Goal: Task Accomplishment & Management: Complete application form

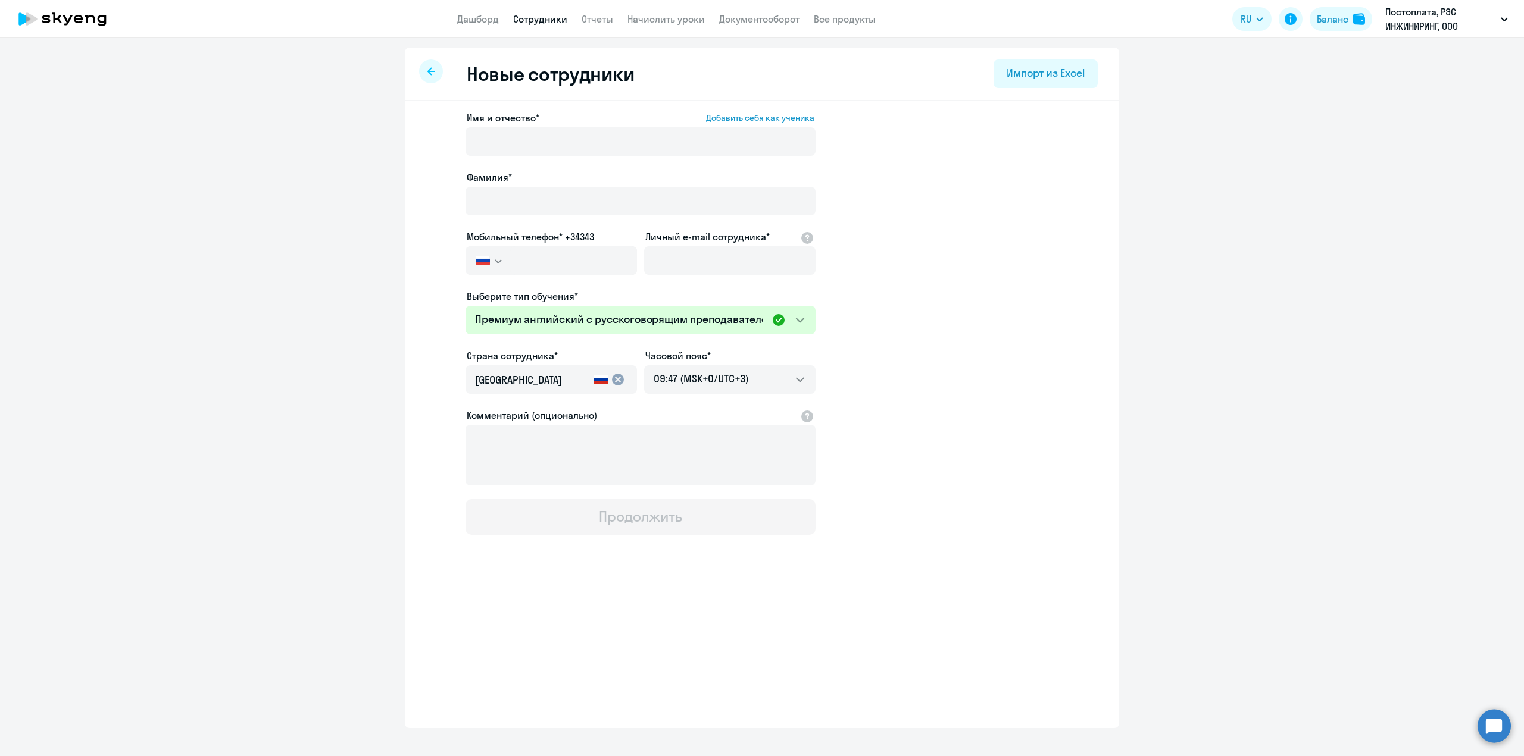
select select "english_adult_not_native_speaker_premium"
select select "3"
click at [474, 21] on link "Дашборд" at bounding box center [478, 19] width 42 height 12
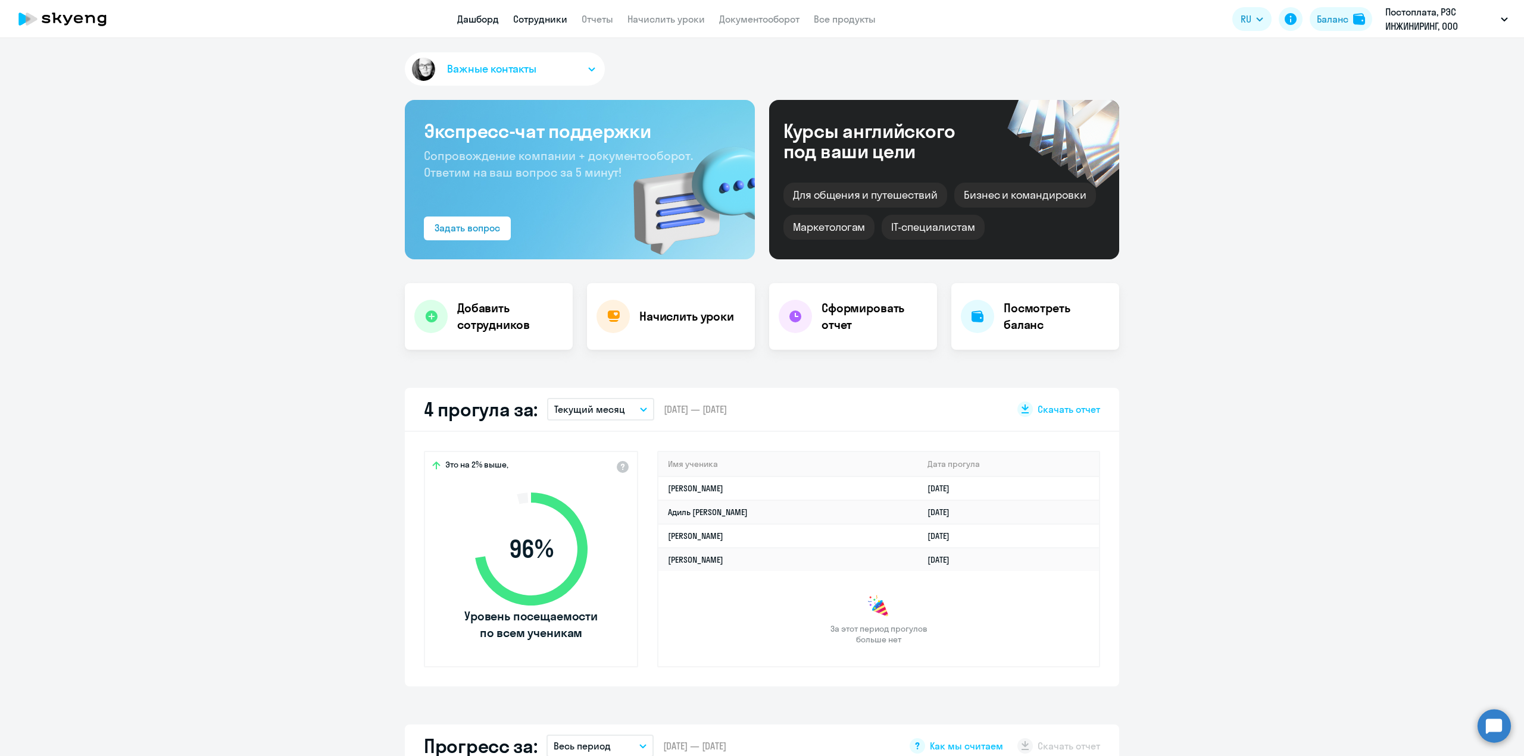
click at [543, 17] on link "Сотрудники" at bounding box center [540, 19] width 54 height 12
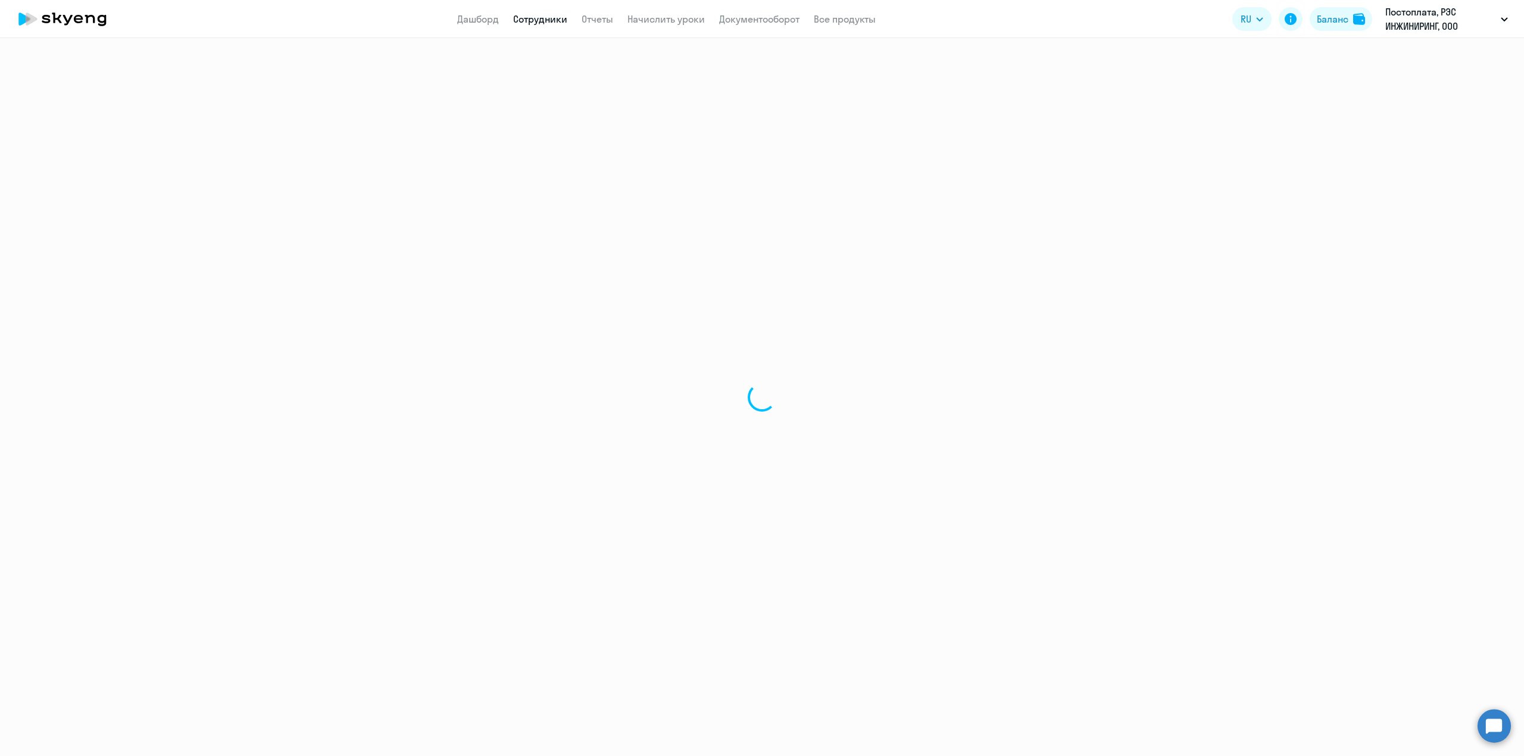
select select "30"
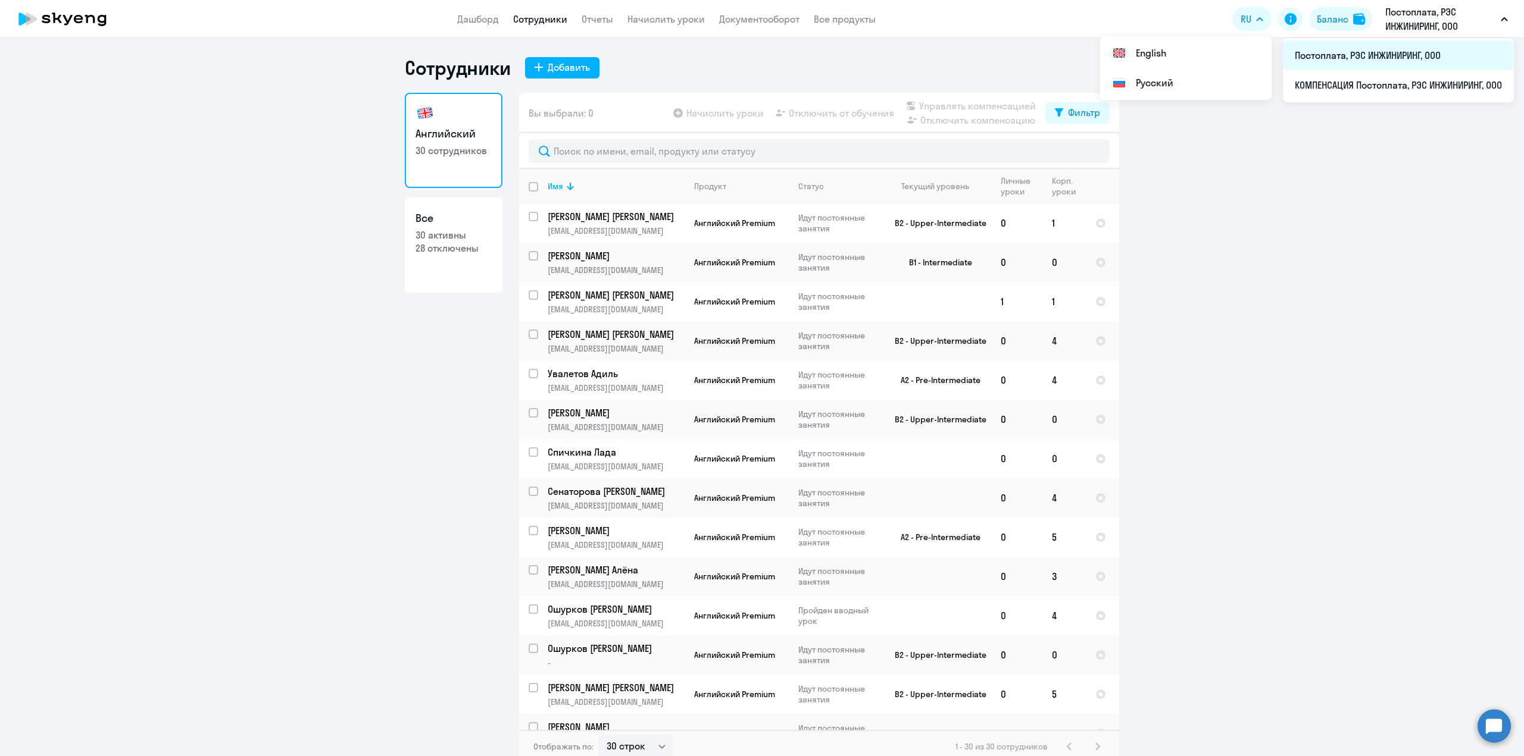
click at [1370, 59] on li "Постоплата, РЭС ИНЖИНИРИНГ, ООО" at bounding box center [1397, 55] width 231 height 30
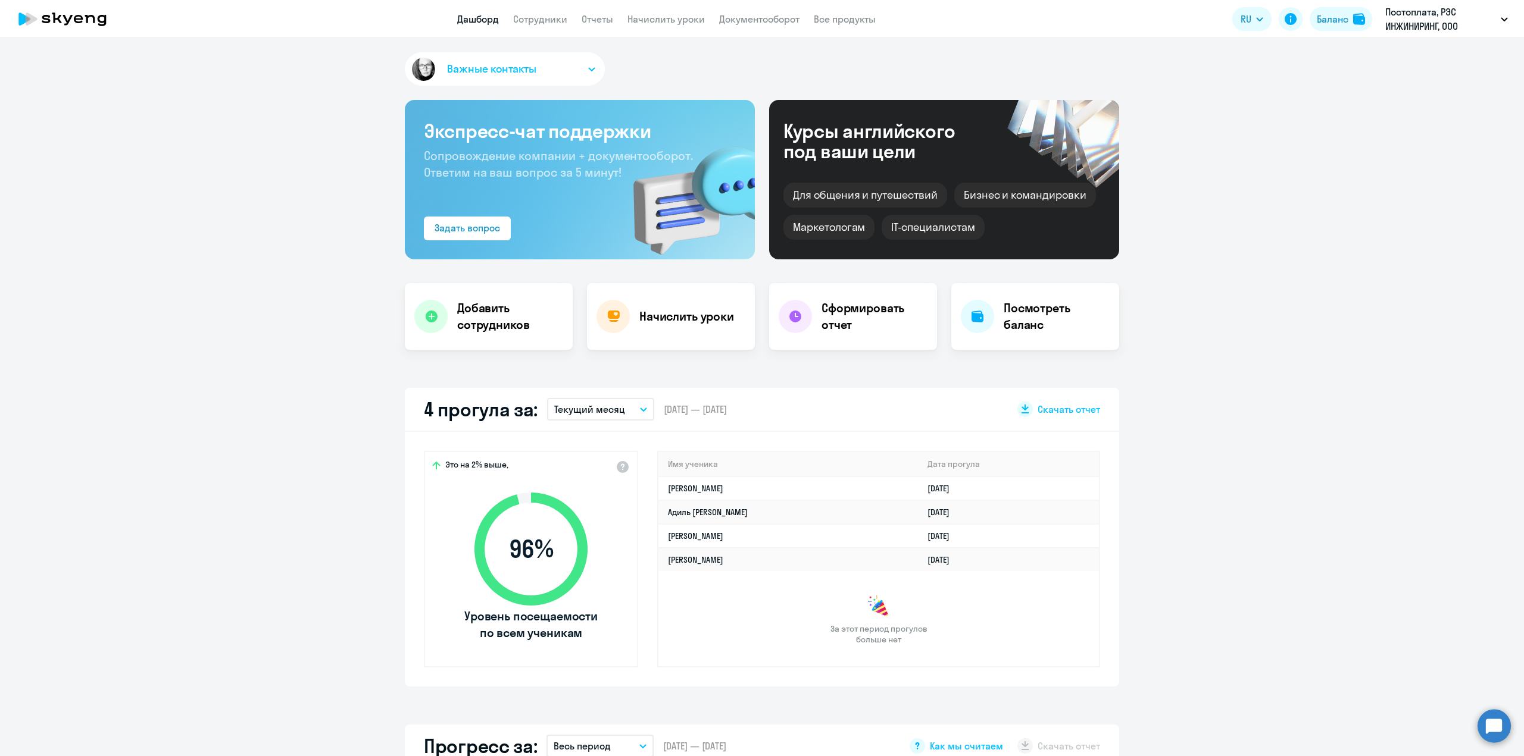
click at [543, 12] on app-menu-item-link "Сотрудники" at bounding box center [540, 19] width 54 height 15
click at [539, 21] on link "Сотрудники" at bounding box center [540, 19] width 54 height 12
select select "30"
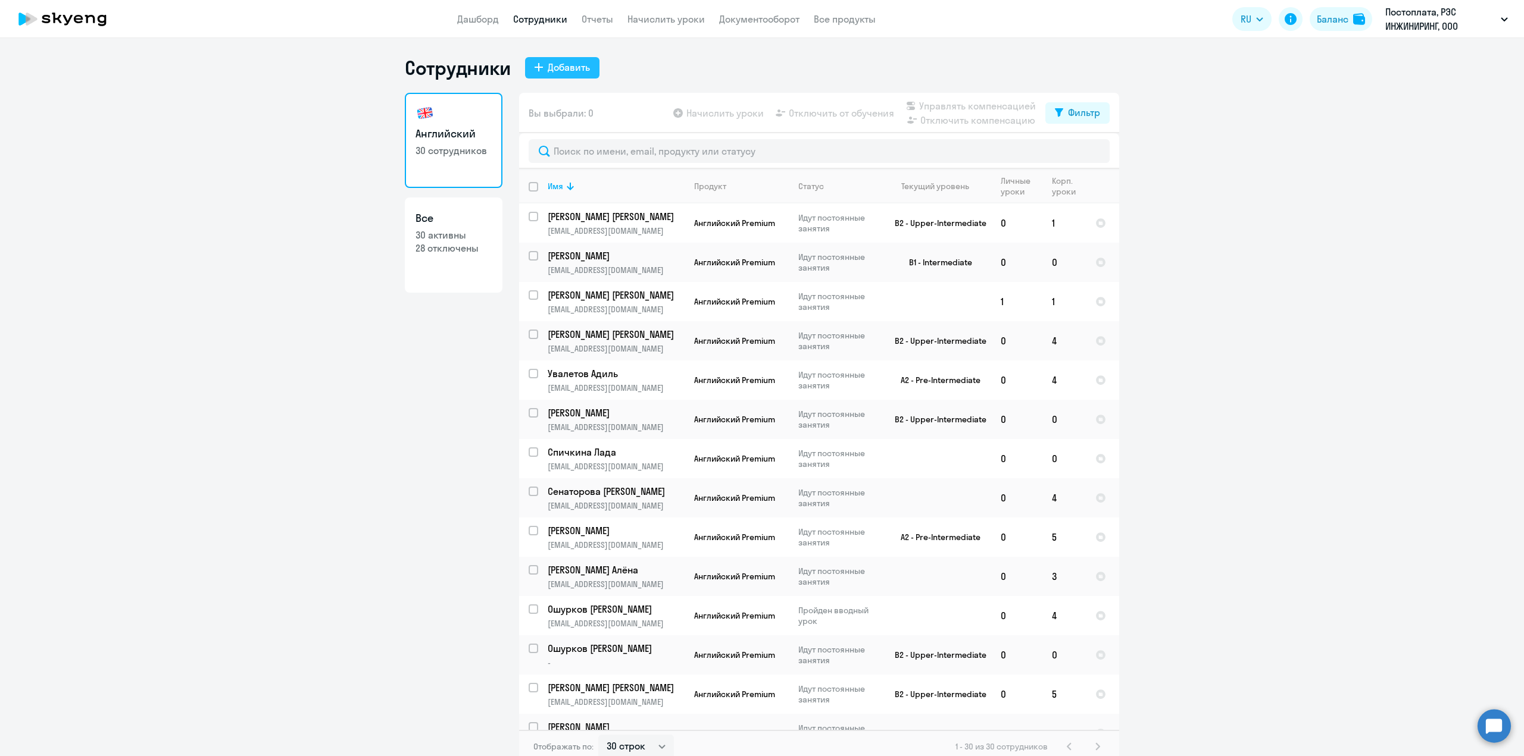
click at [562, 73] on div "Добавить" at bounding box center [569, 67] width 42 height 14
select select "english_adult_not_native_speaker_premium"
select select "3"
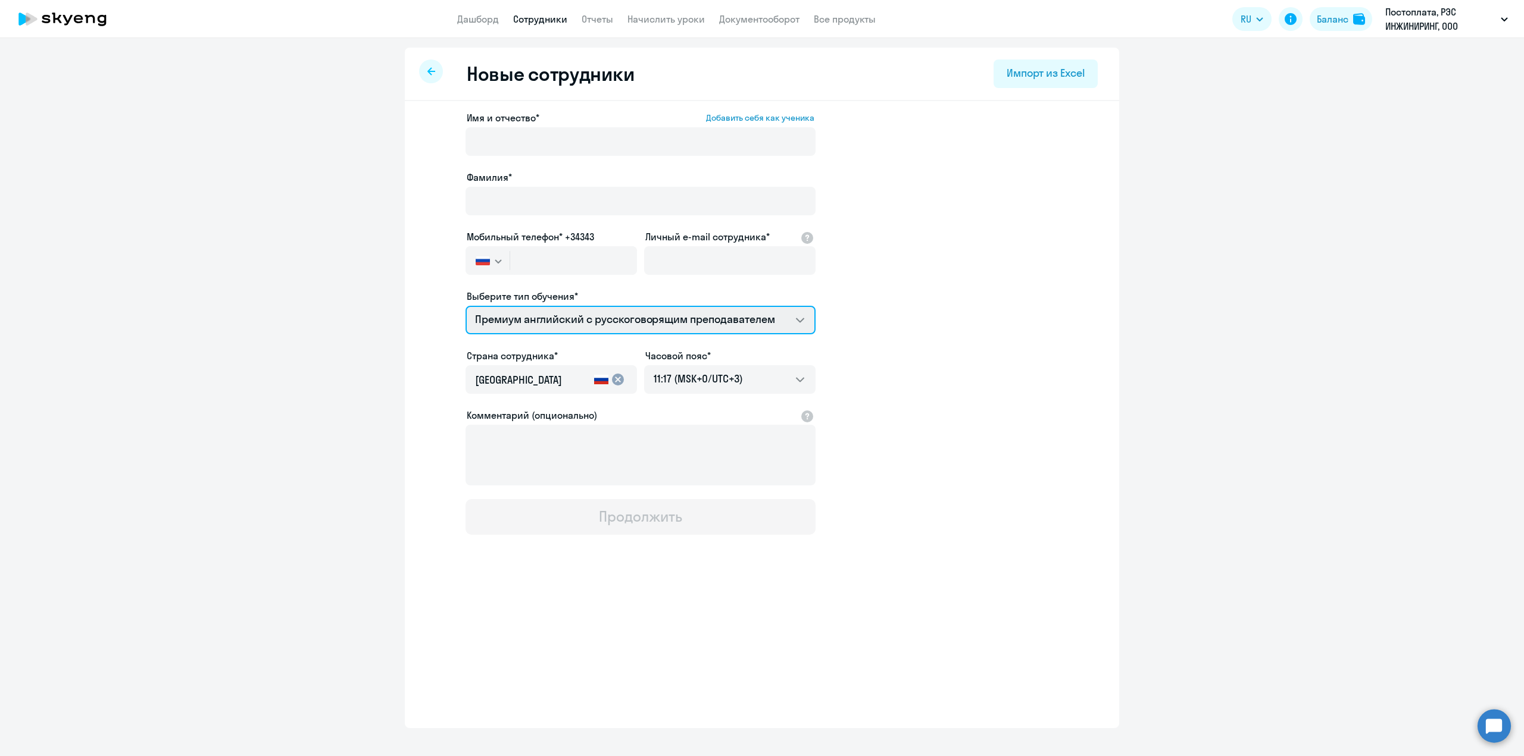
click at [782, 323] on select "Премиум английский с русскоговорящим преподавателем" at bounding box center [640, 320] width 350 height 29
click at [915, 309] on app-new-student-form "Имя и отчество* Добавить себя как ученика [PERSON_NAME]* Мобильный телефон* +34…" at bounding box center [762, 323] width 676 height 424
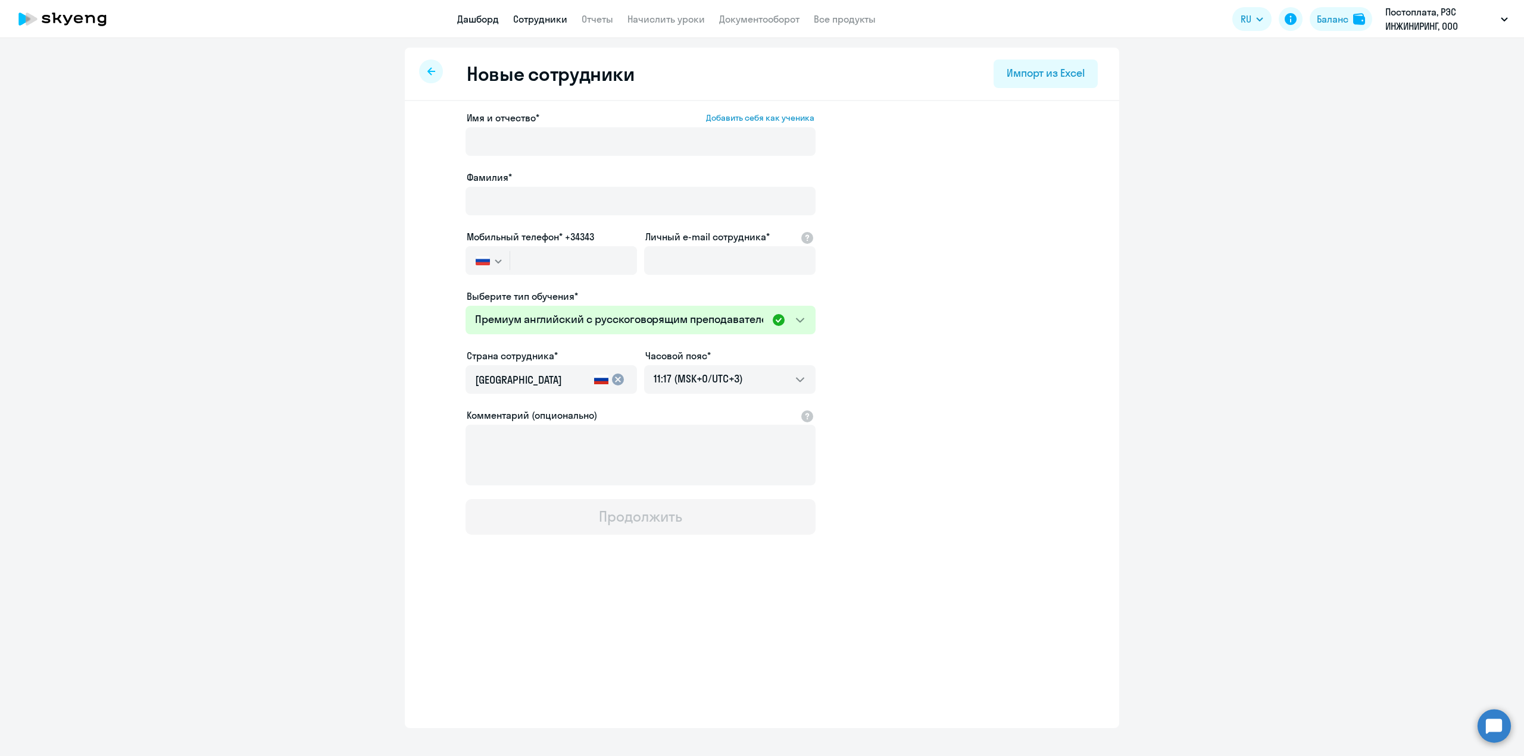
click at [478, 23] on link "Дашборд" at bounding box center [478, 19] width 42 height 12
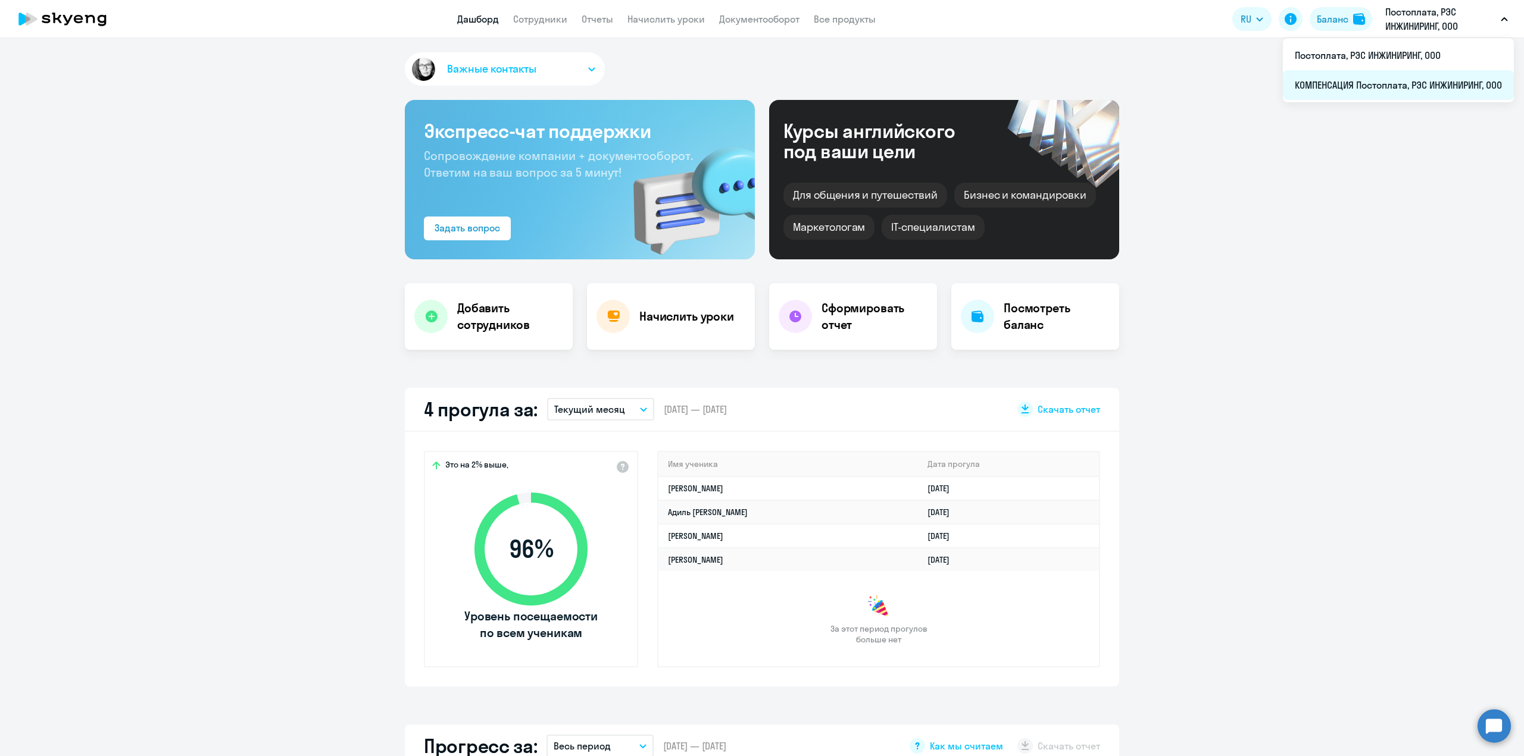
click at [1362, 82] on li "КОМПЕНСАЦИЯ Постоплата, РЭС ИНЖИНИРИНГ, ООО" at bounding box center [1397, 85] width 231 height 30
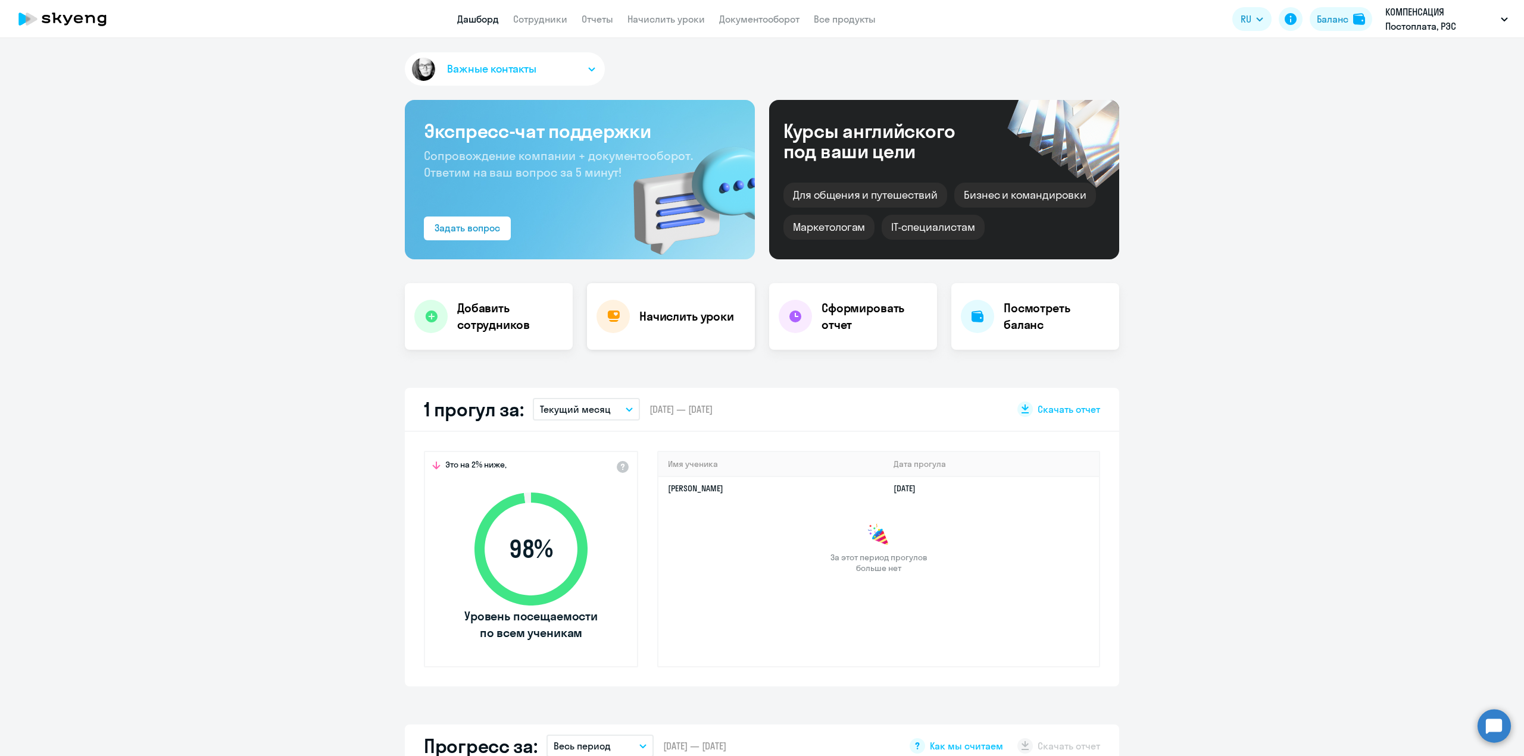
select select "30"
click at [535, 21] on link "Сотрудники" at bounding box center [540, 19] width 54 height 12
select select "30"
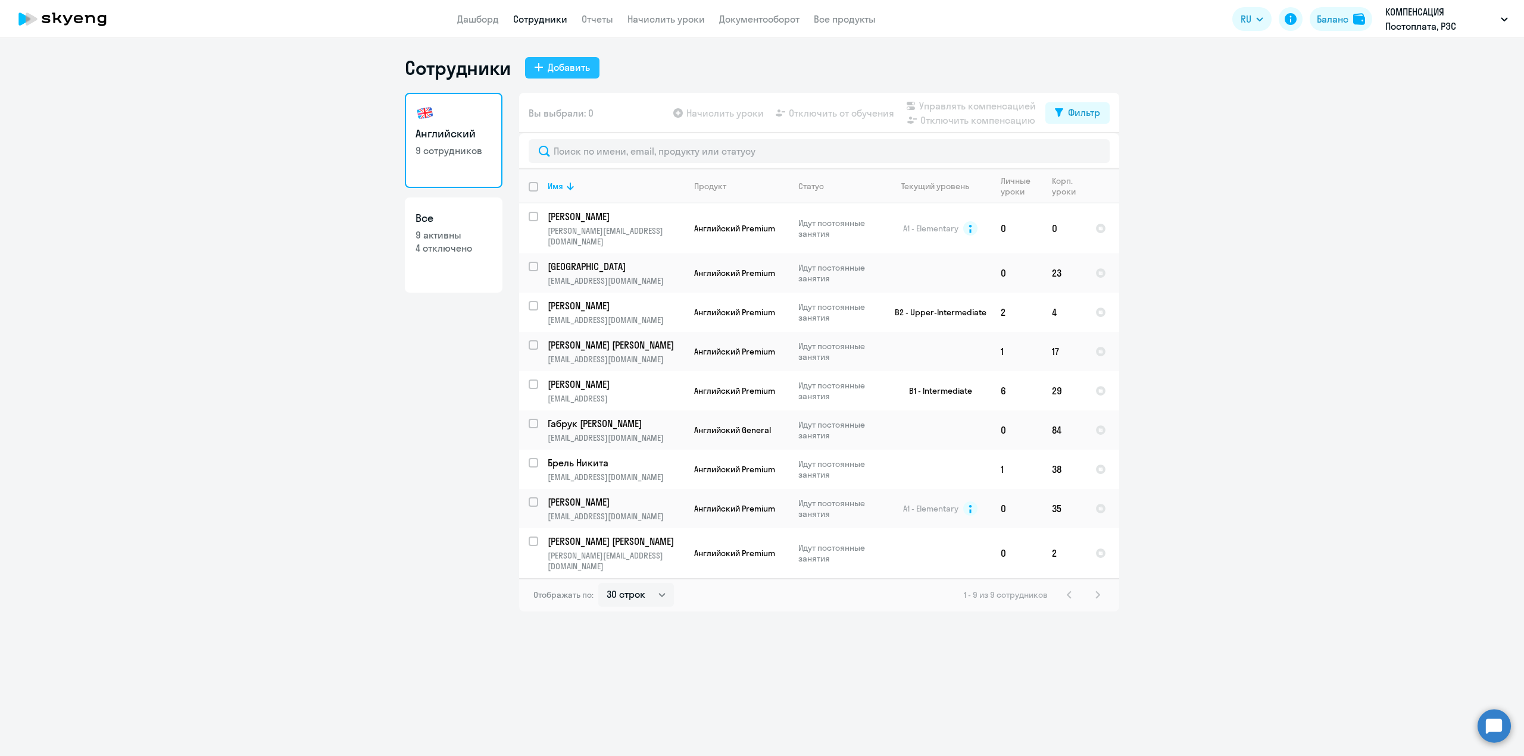
click at [576, 63] on div "Добавить" at bounding box center [569, 67] width 42 height 14
select select "english_adult_not_native_speaker"
select select "3"
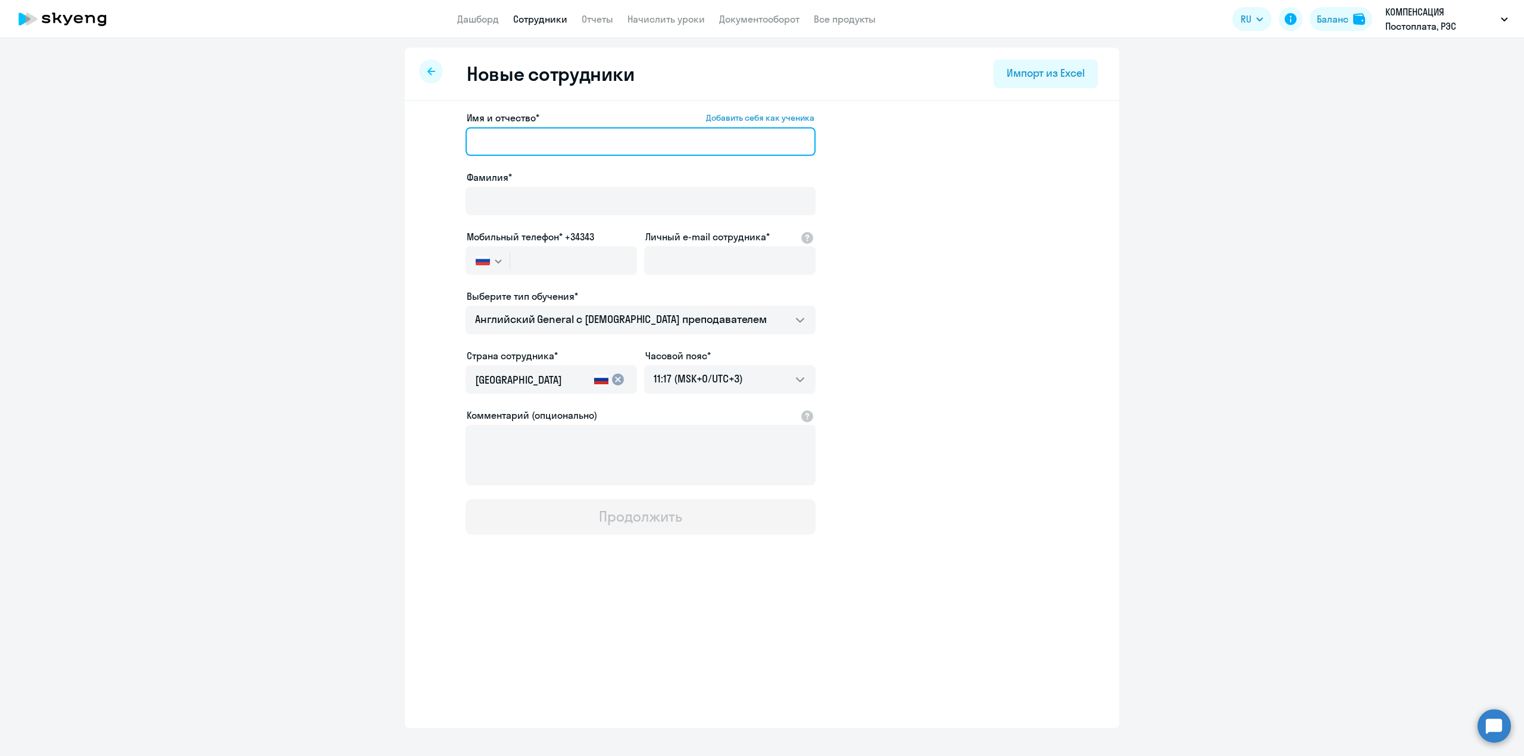
click at [501, 138] on input "Имя и отчество* Добавить себя как ученика" at bounding box center [640, 141] width 350 height 29
type input "Эстер"
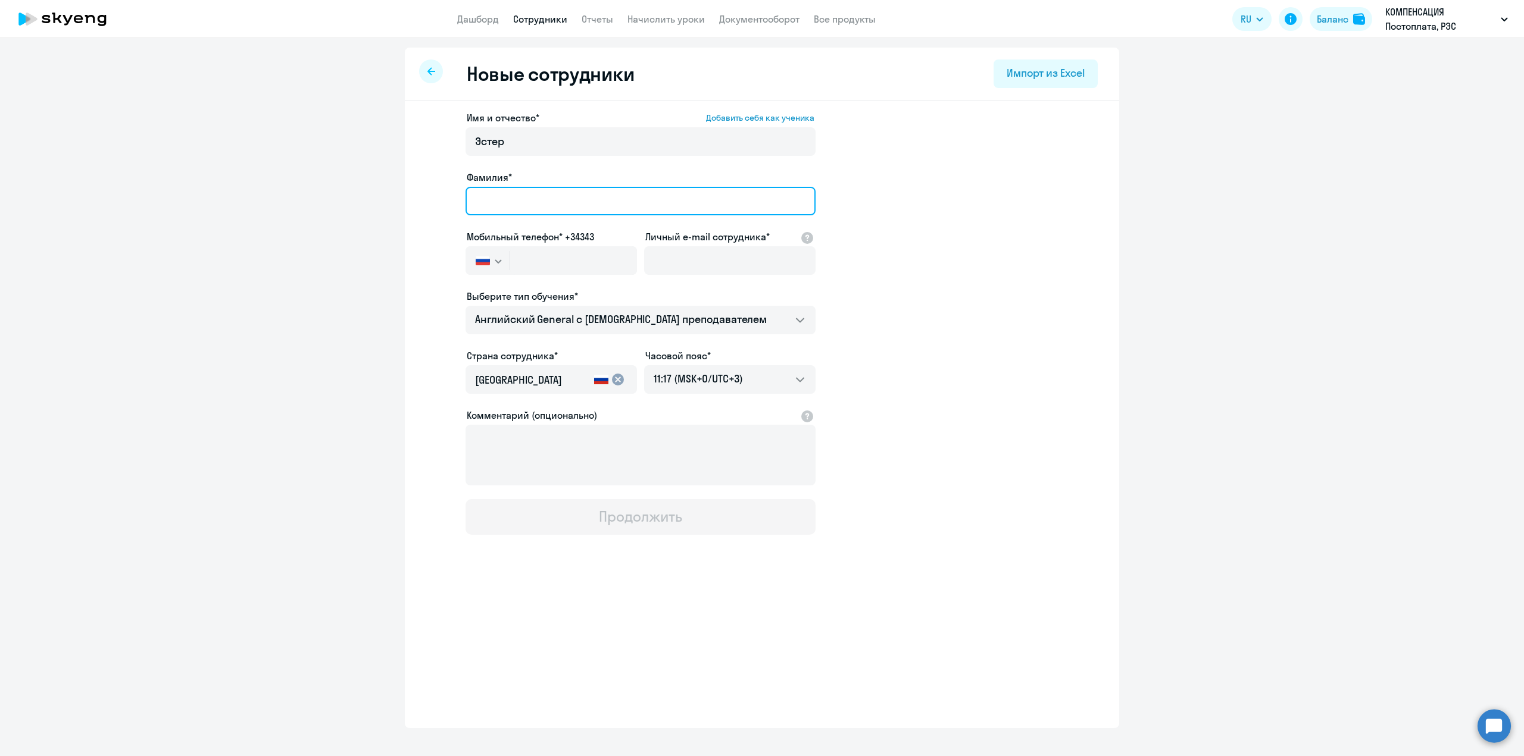
click at [506, 198] on input "Фамилия*" at bounding box center [640, 201] width 350 height 29
type input "Левина"
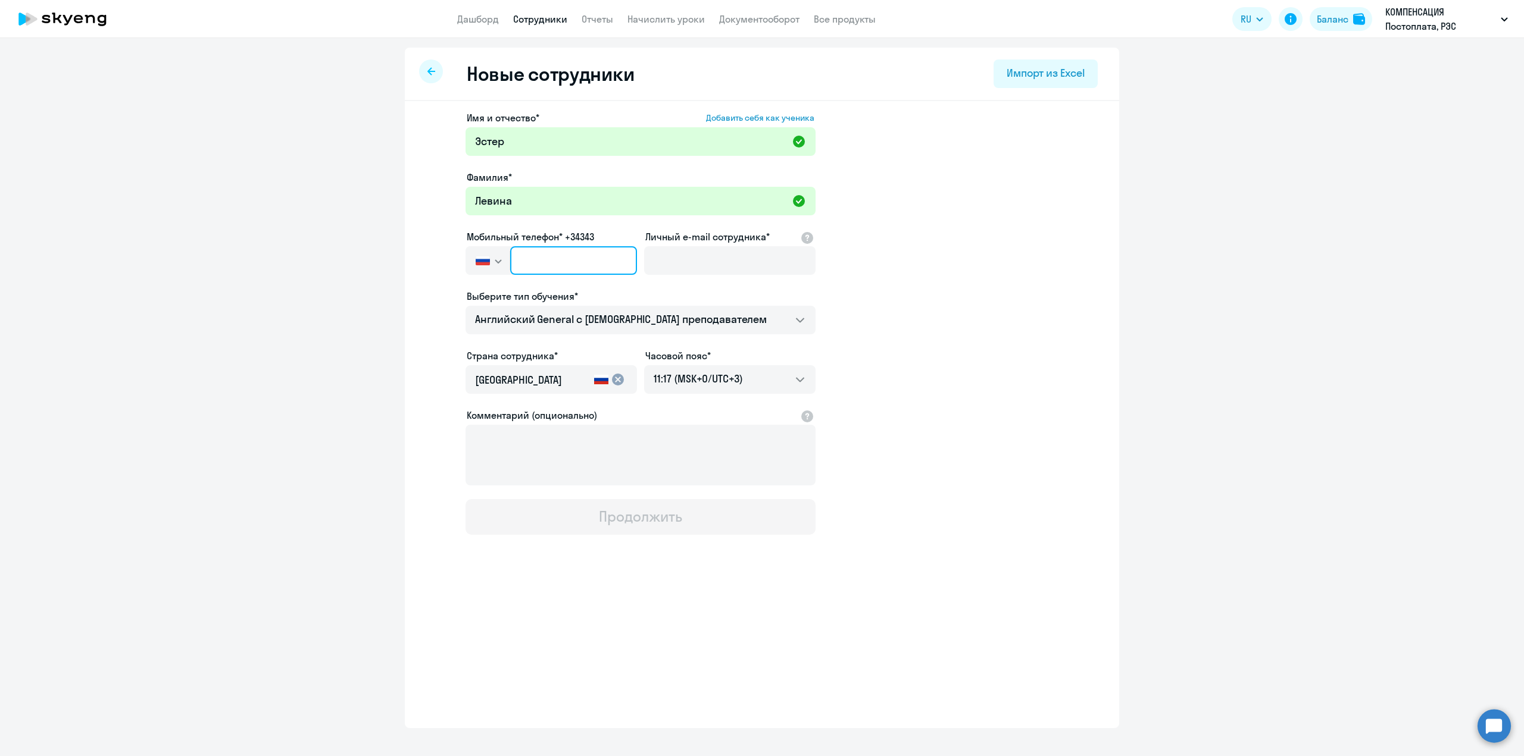
click at [536, 263] on input "text" at bounding box center [573, 260] width 127 height 29
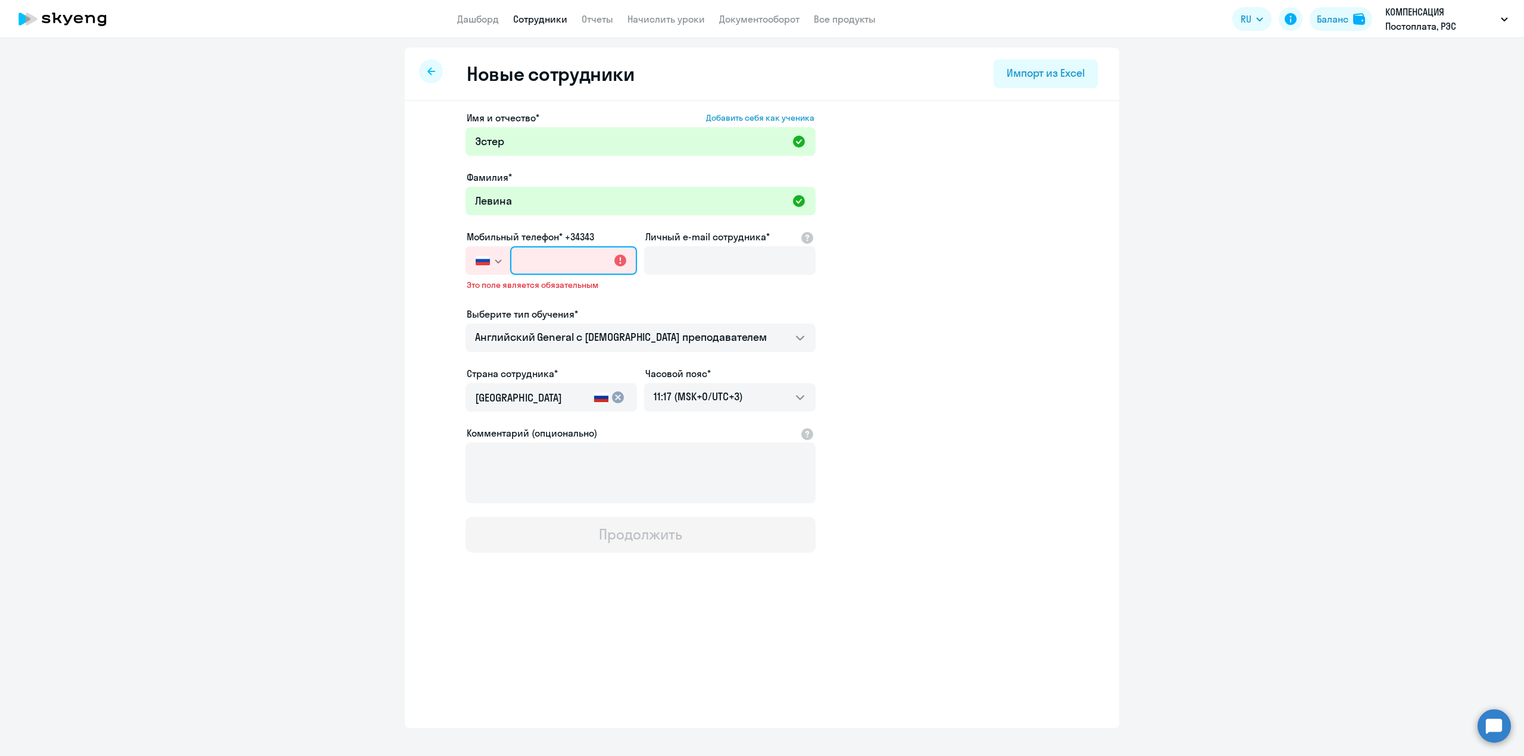
click at [526, 265] on input "text" at bounding box center [573, 260] width 127 height 29
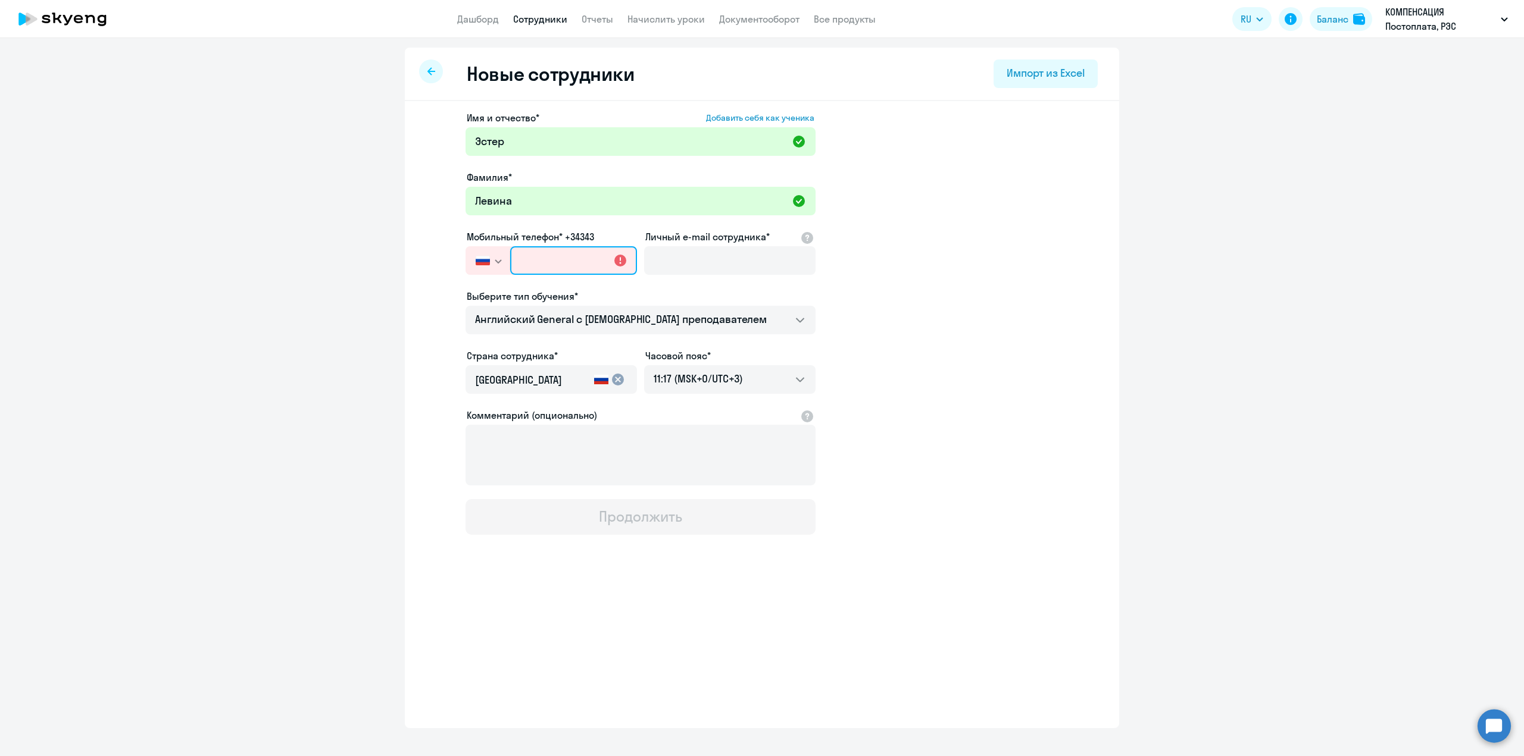
paste input "[PHONE_NUMBER]"
type input "[PHONE_NUMBER]"
click at [661, 256] on input "Личный e-mail сотрудника*" at bounding box center [729, 260] width 171 height 29
paste input "[EMAIL_ADDRESS][DOMAIN_NAME]"
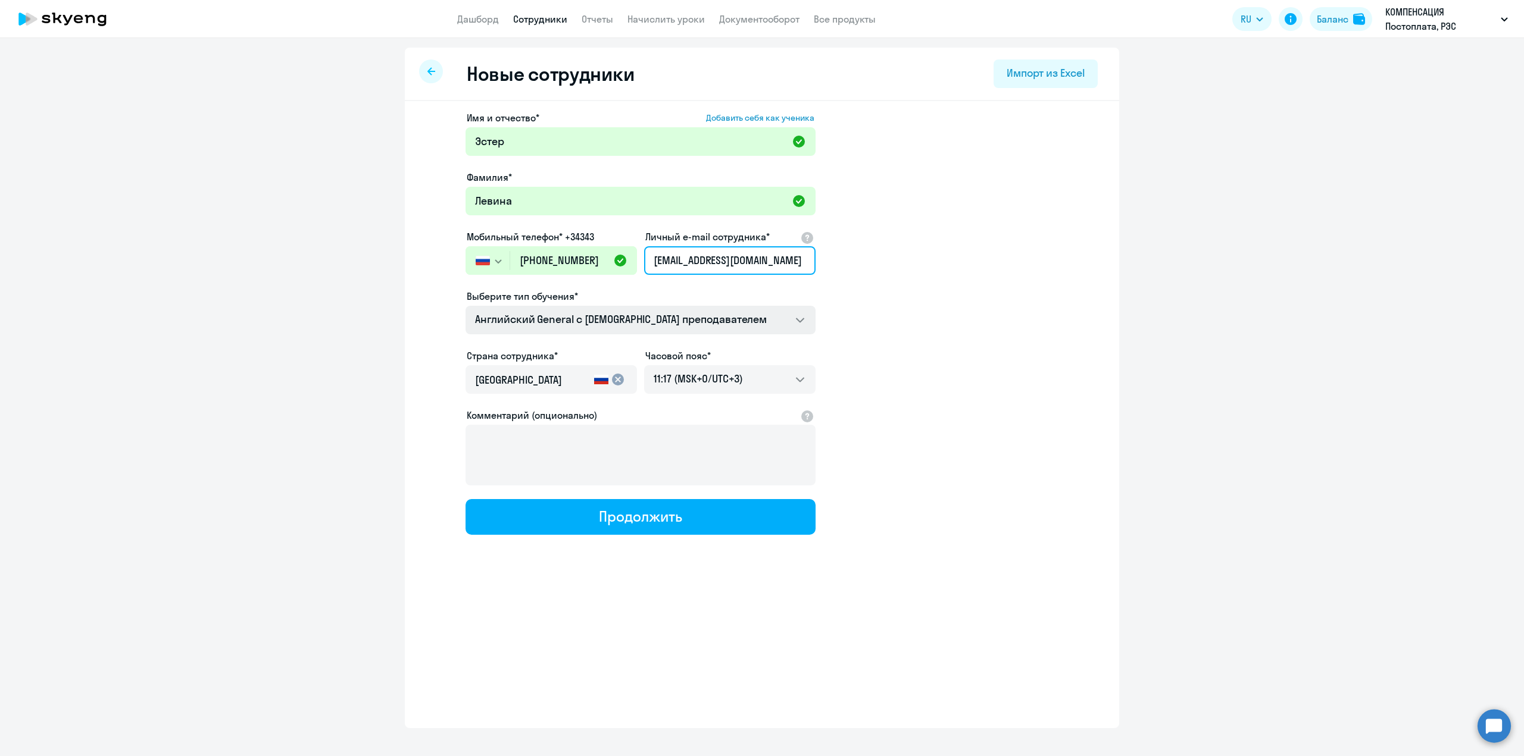
type input "[EMAIL_ADDRESS][DOMAIN_NAME]"
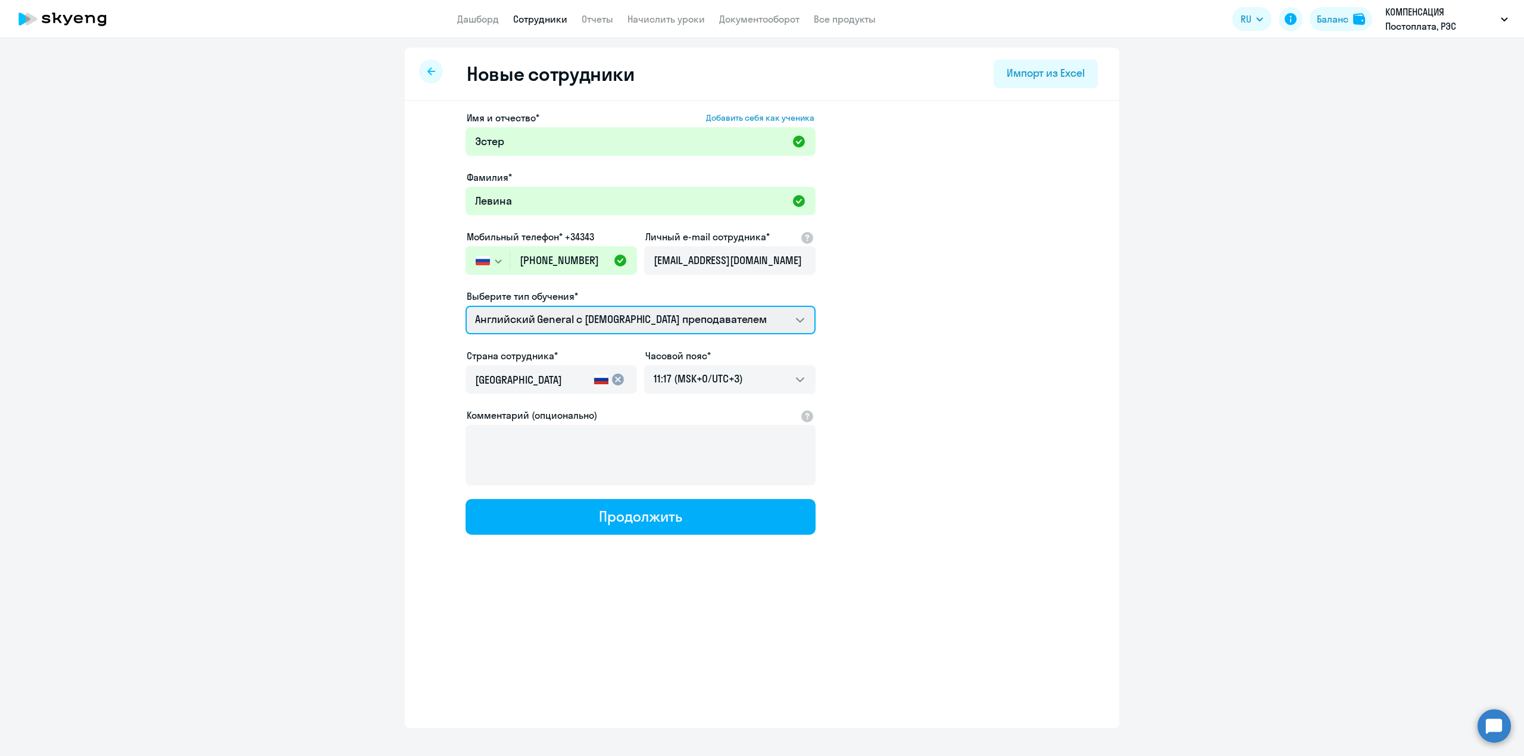
click at [797, 320] on select "Премиум английский с русскоговорящим преподавателем Английский General с русско…" at bounding box center [640, 320] width 350 height 29
select select "spanish_adult_not_native_speaker_premium"
click at [465, 306] on select "Премиум английский с русскоговорящим преподавателем Английский General с русско…" at bounding box center [640, 320] width 350 height 29
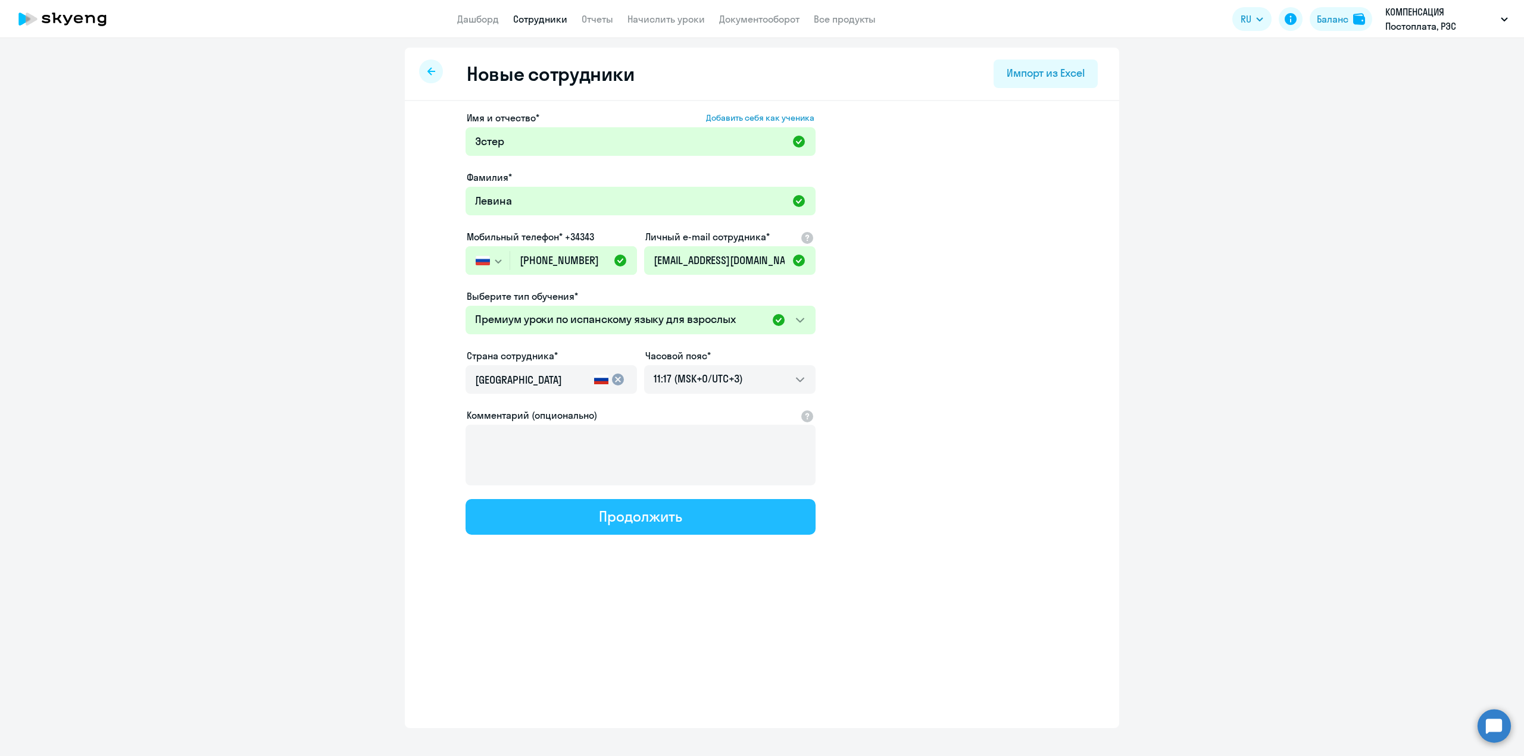
click at [623, 515] on div "Продолжить" at bounding box center [640, 516] width 83 height 19
select select "spanish_adult_not_native_speaker_premium"
select select "3"
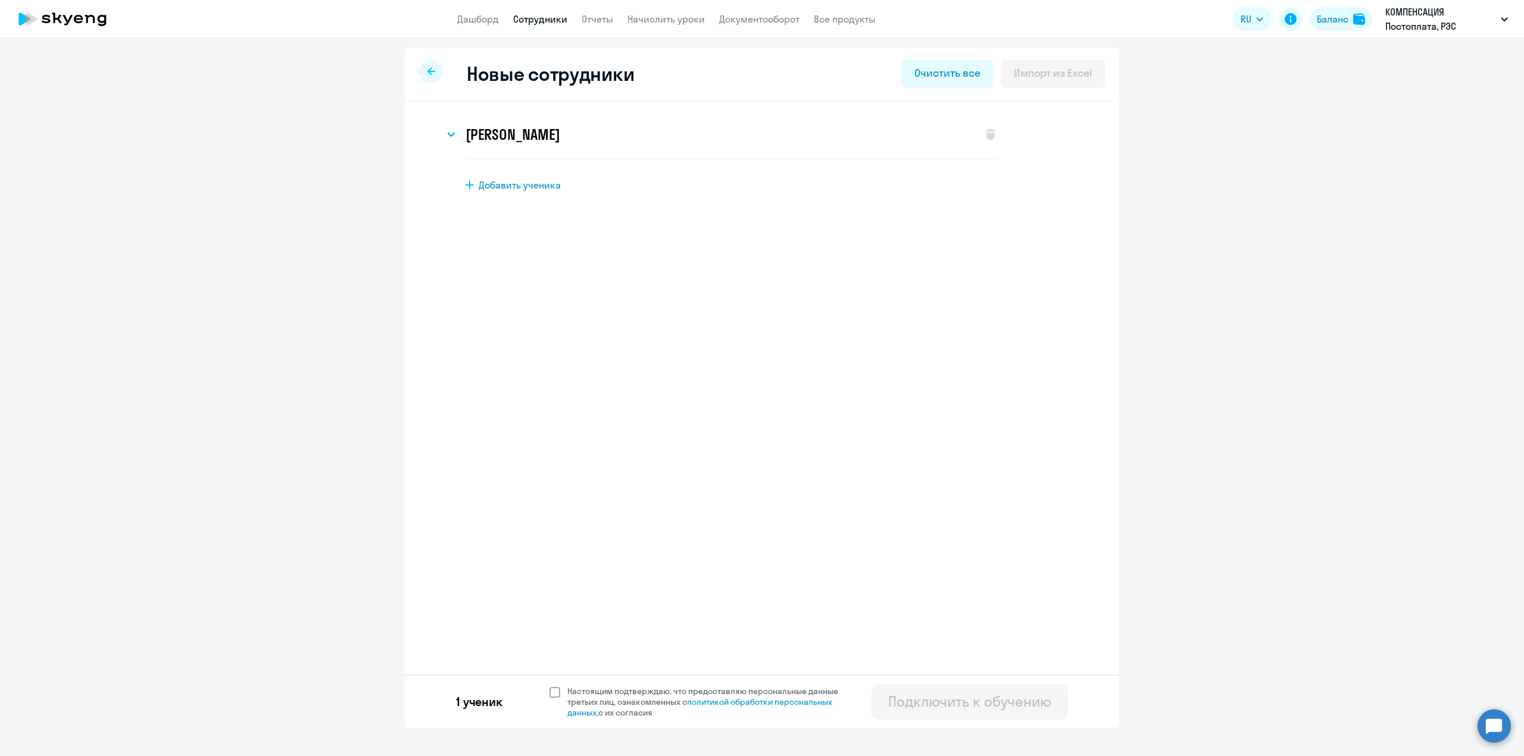
click at [558, 687] on span at bounding box center [554, 692] width 11 height 11
click at [549, 686] on input "Настоящим подтверждаю, что предоставляю персональные данные третьих лиц, ознако…" at bounding box center [549, 686] width 1 height 1
checkbox input "true"
click at [919, 708] on div "Подключить к обучению" at bounding box center [969, 701] width 163 height 19
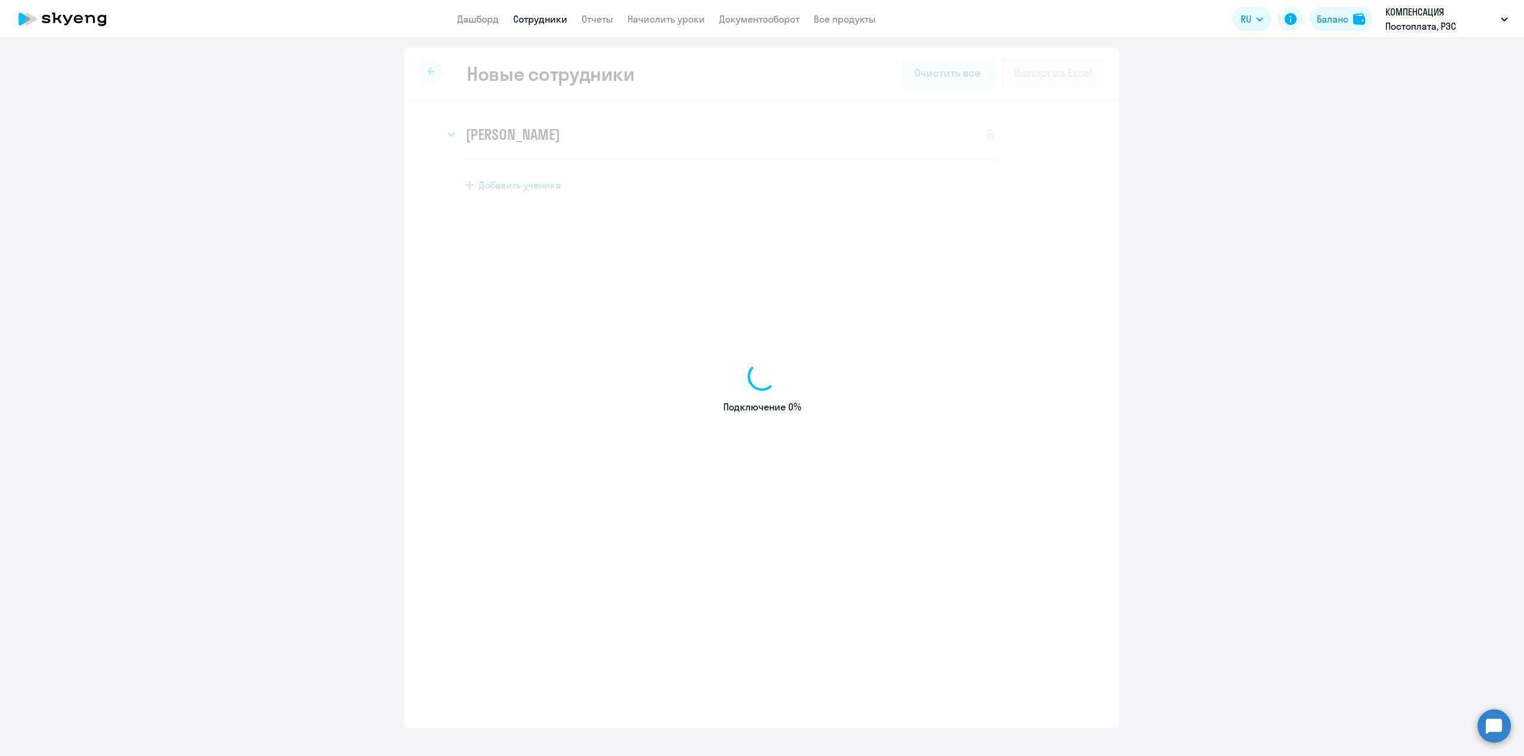
select select "english_adult_not_native_speaker"
select select "3"
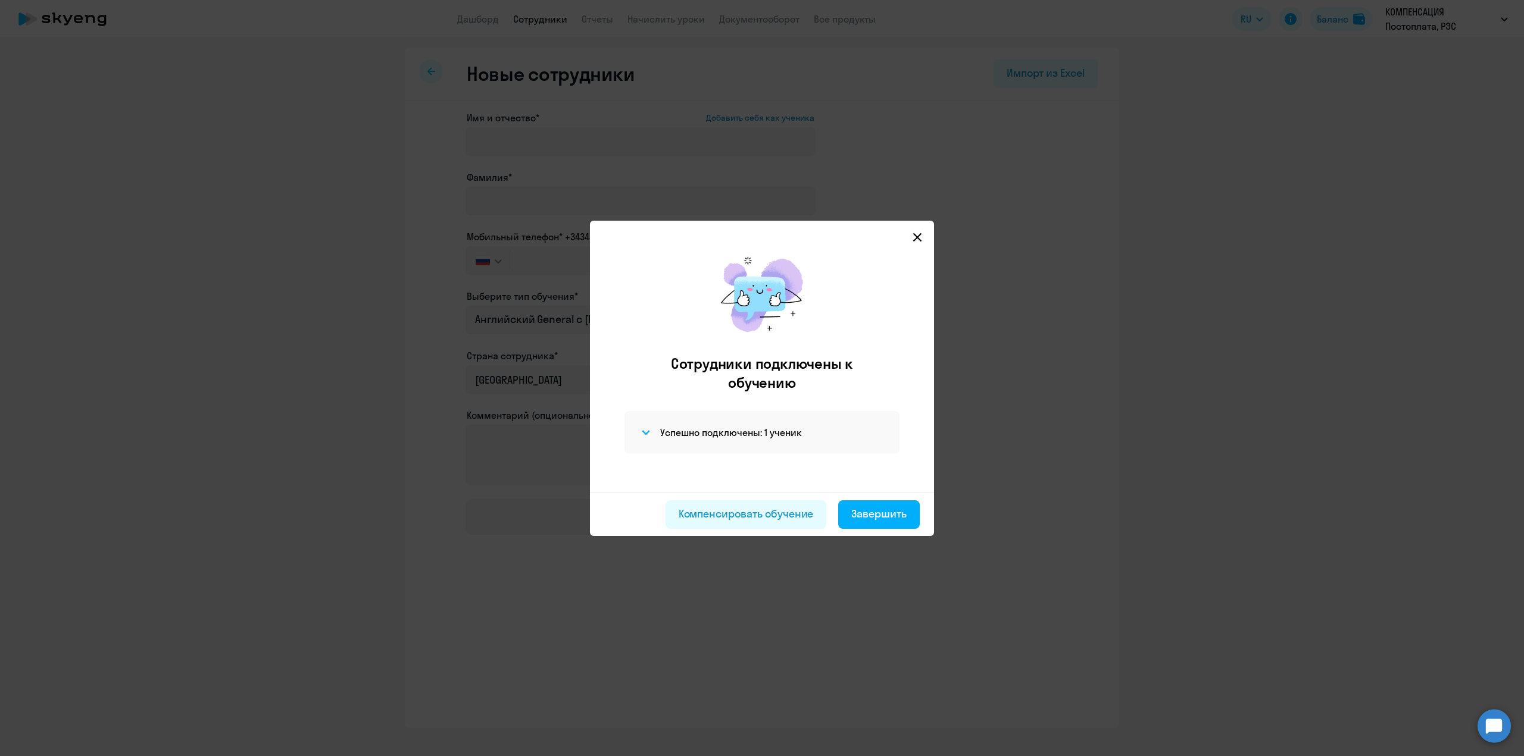
click at [908, 234] on div at bounding box center [761, 237] width 325 height 14
click at [921, 236] on icon at bounding box center [917, 238] width 10 height 10
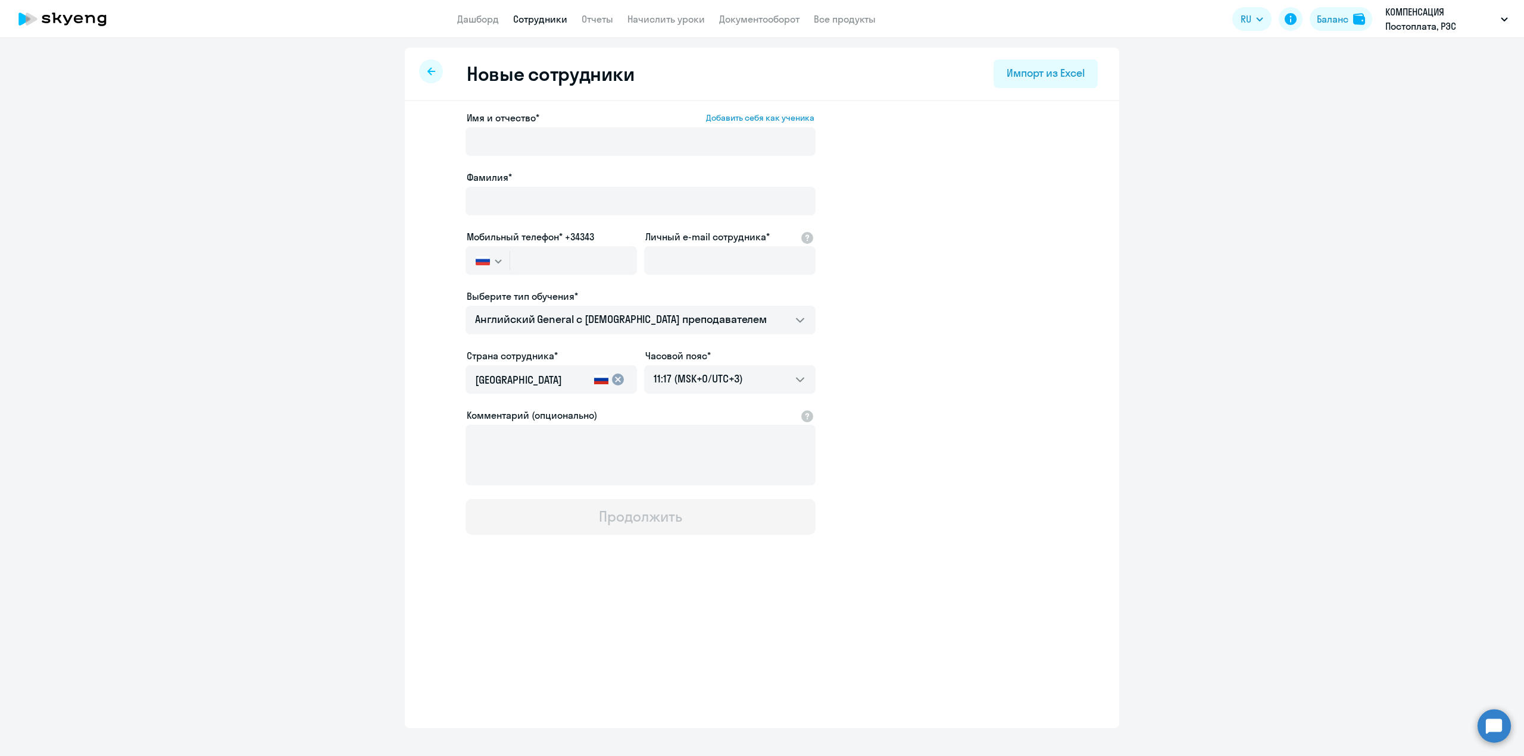
select select "30"
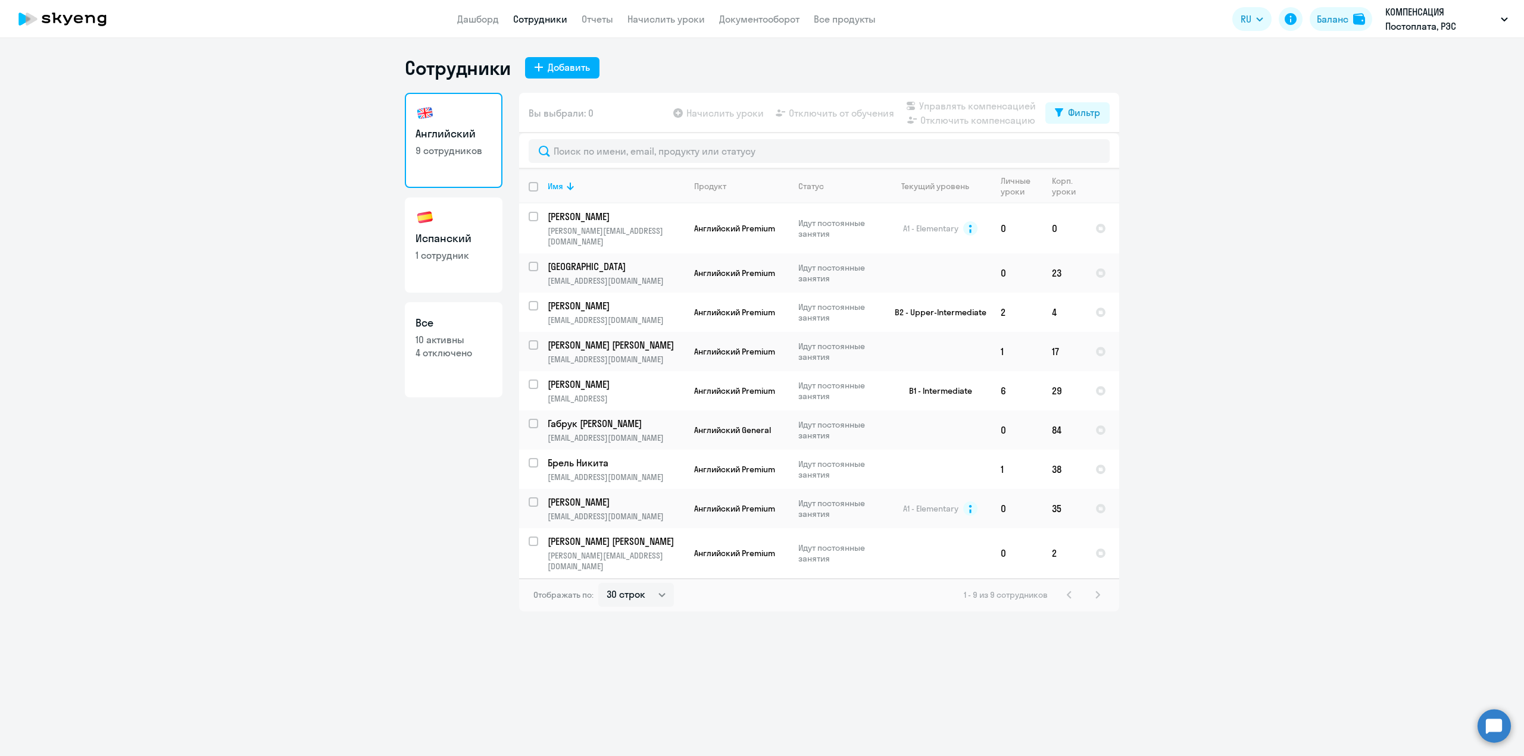
click at [443, 275] on link "Испанский 1 сотрудник" at bounding box center [454, 245] width 98 height 95
select select "30"
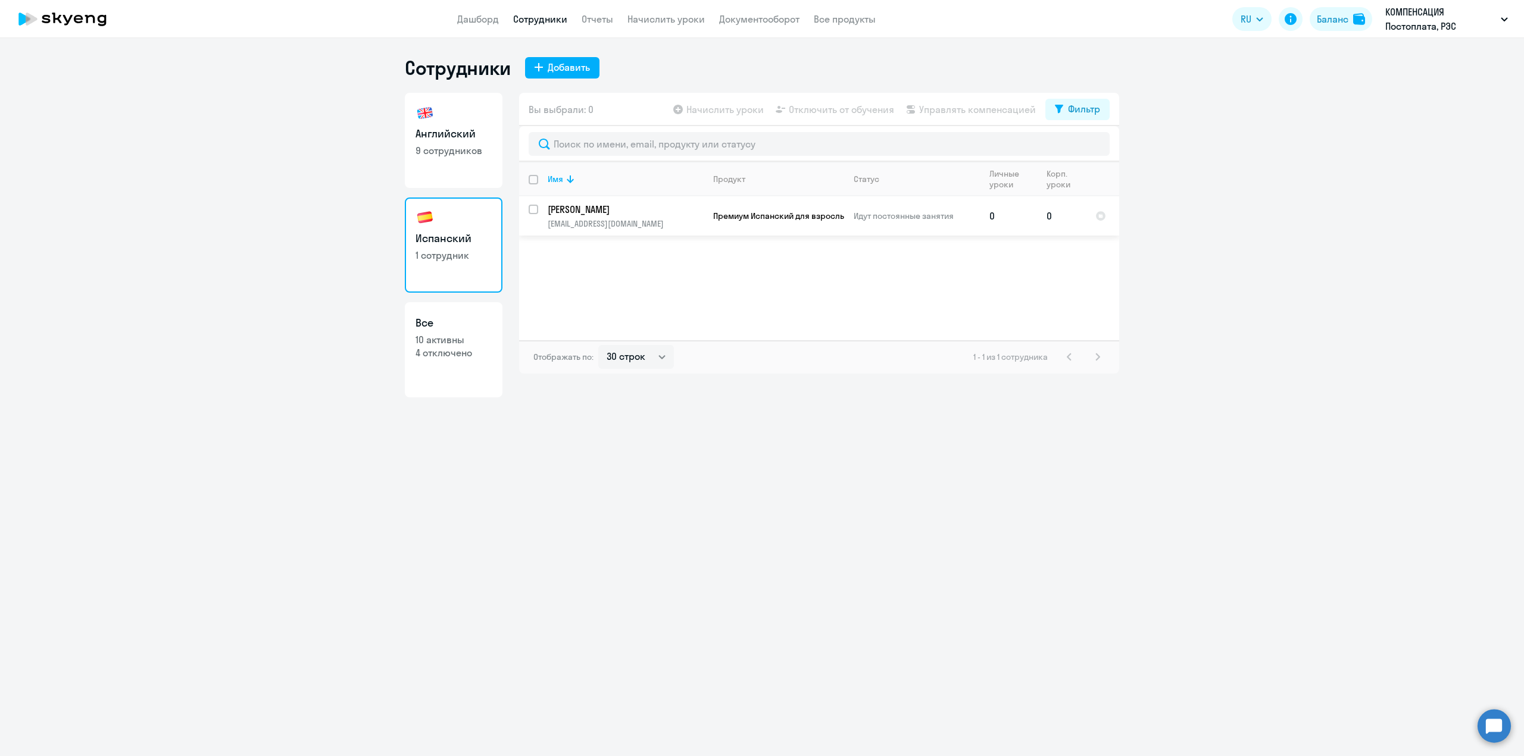
click at [534, 212] on input "select row 4248279" at bounding box center [540, 217] width 24 height 24
checkbox input "true"
click at [738, 107] on span "Начислить уроки" at bounding box center [724, 109] width 77 height 14
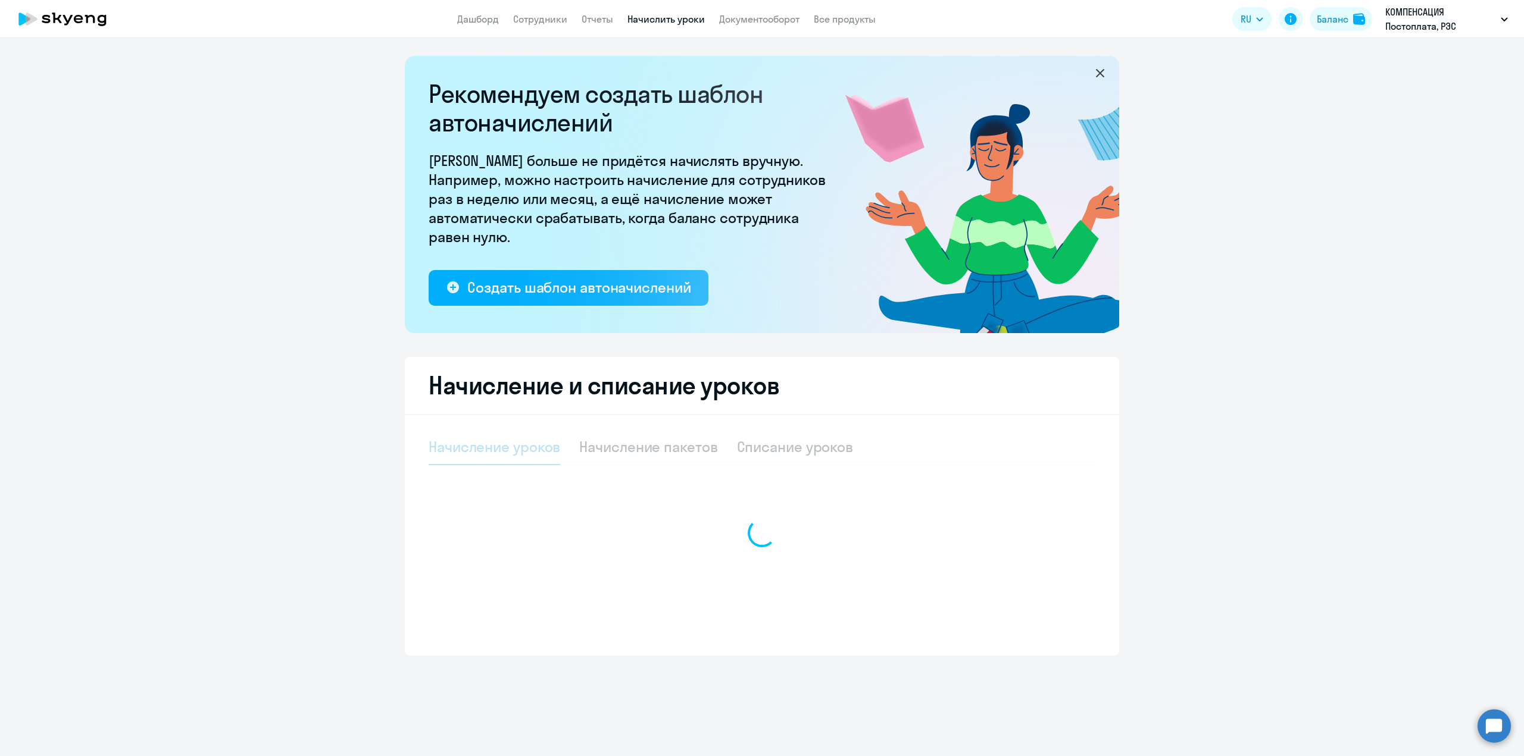
select select "10"
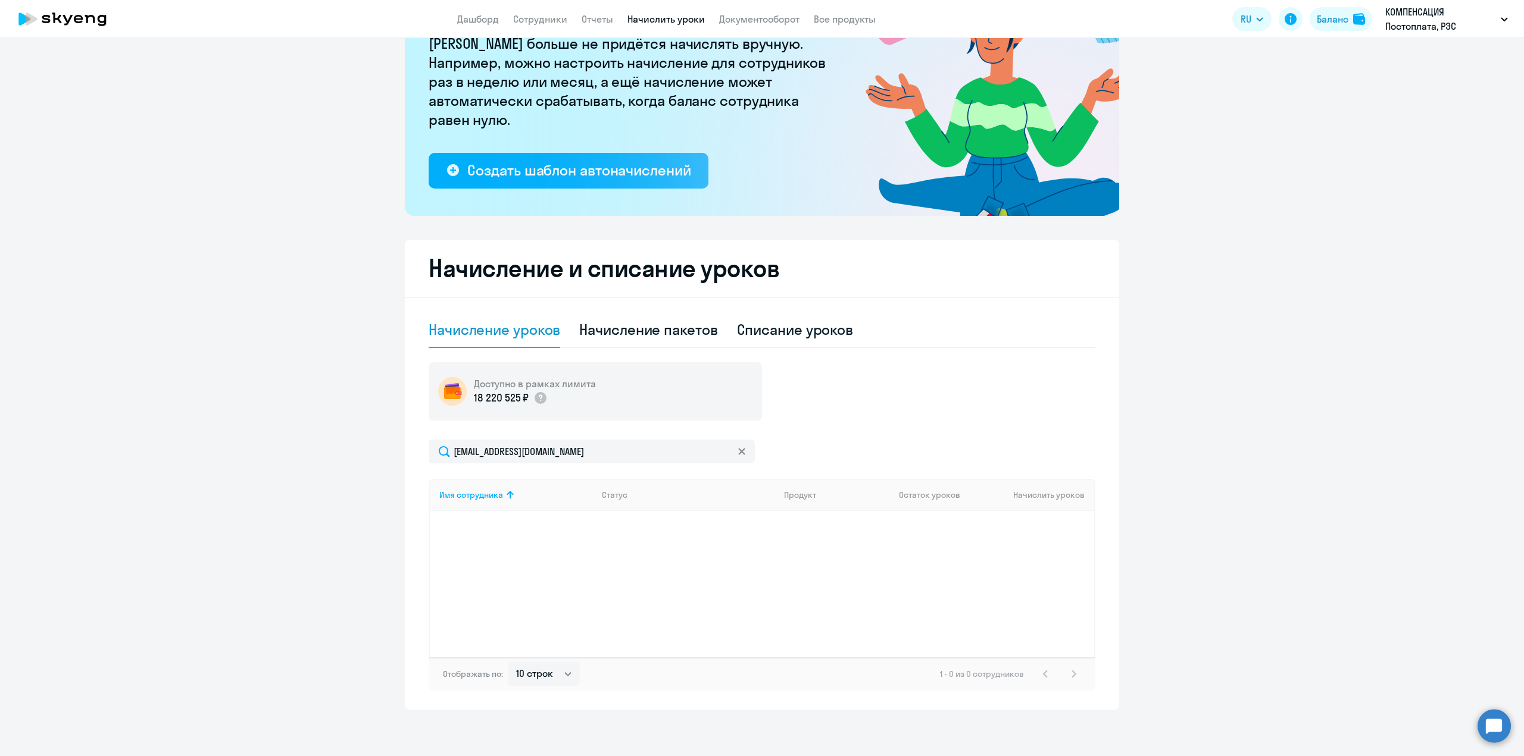
scroll to position [118, 0]
click at [249, 372] on ng-component "Рекомендуем создать шаблон автоначислений Уроки больше не придётся начислять вр…" at bounding box center [762, 323] width 1524 height 771
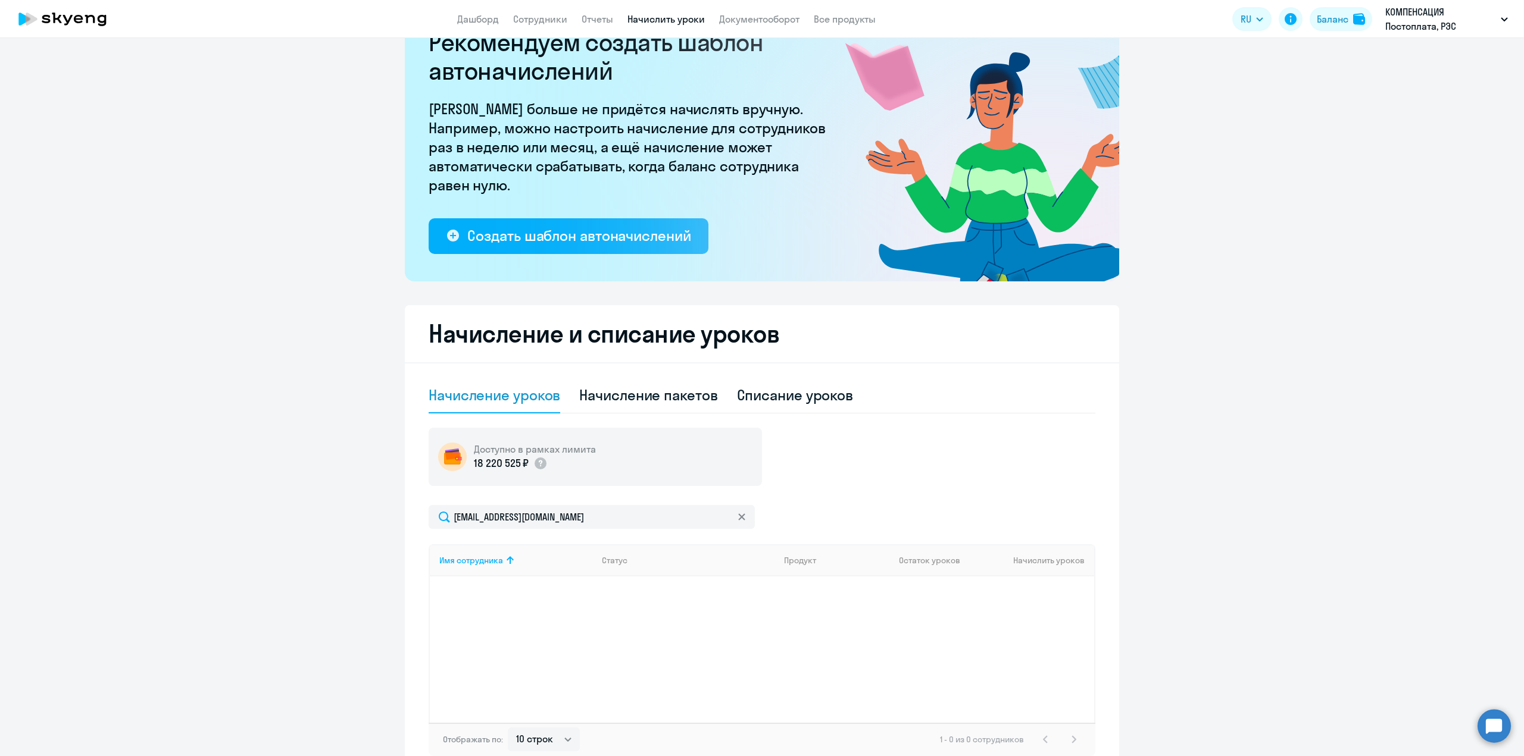
scroll to position [0, 0]
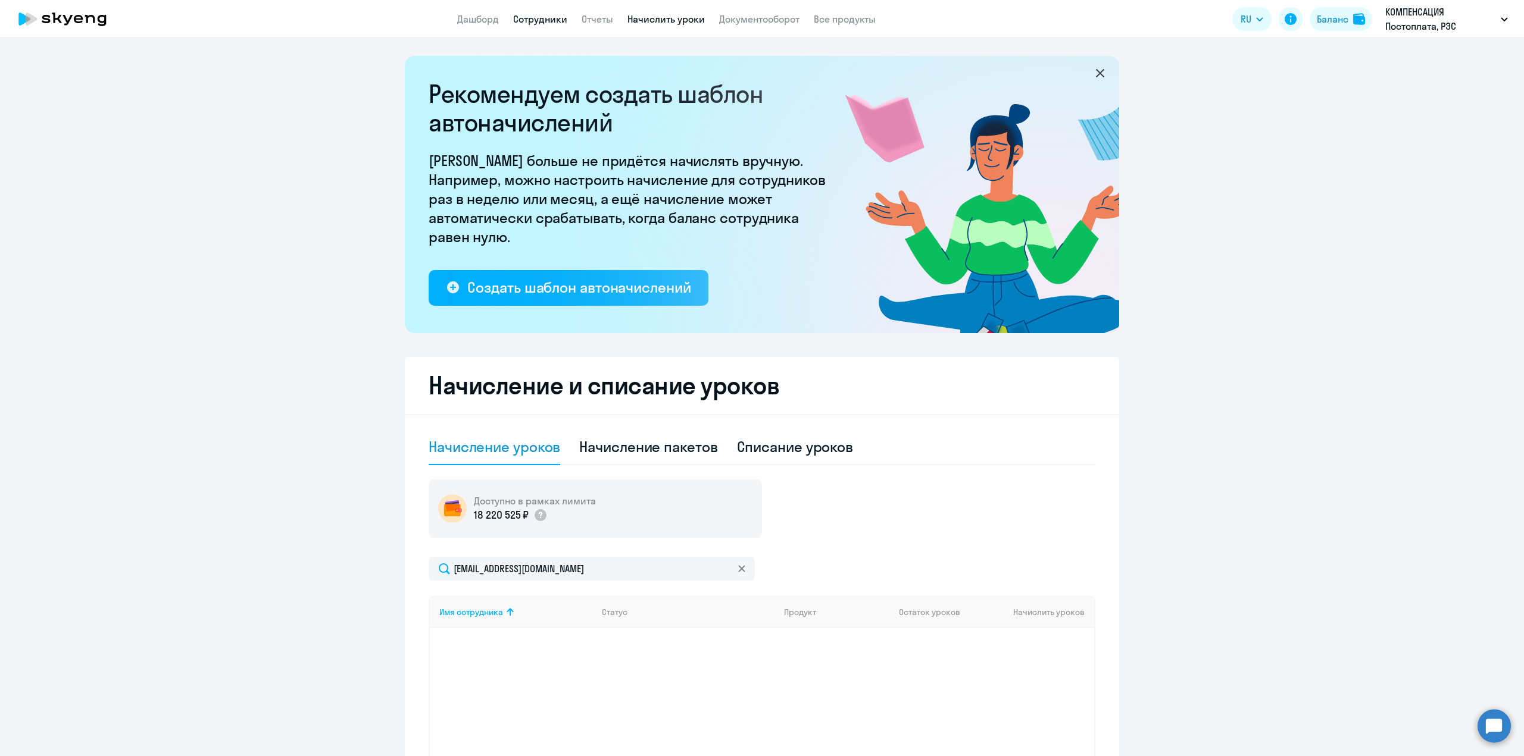
click at [525, 19] on link "Сотрудники" at bounding box center [540, 19] width 54 height 12
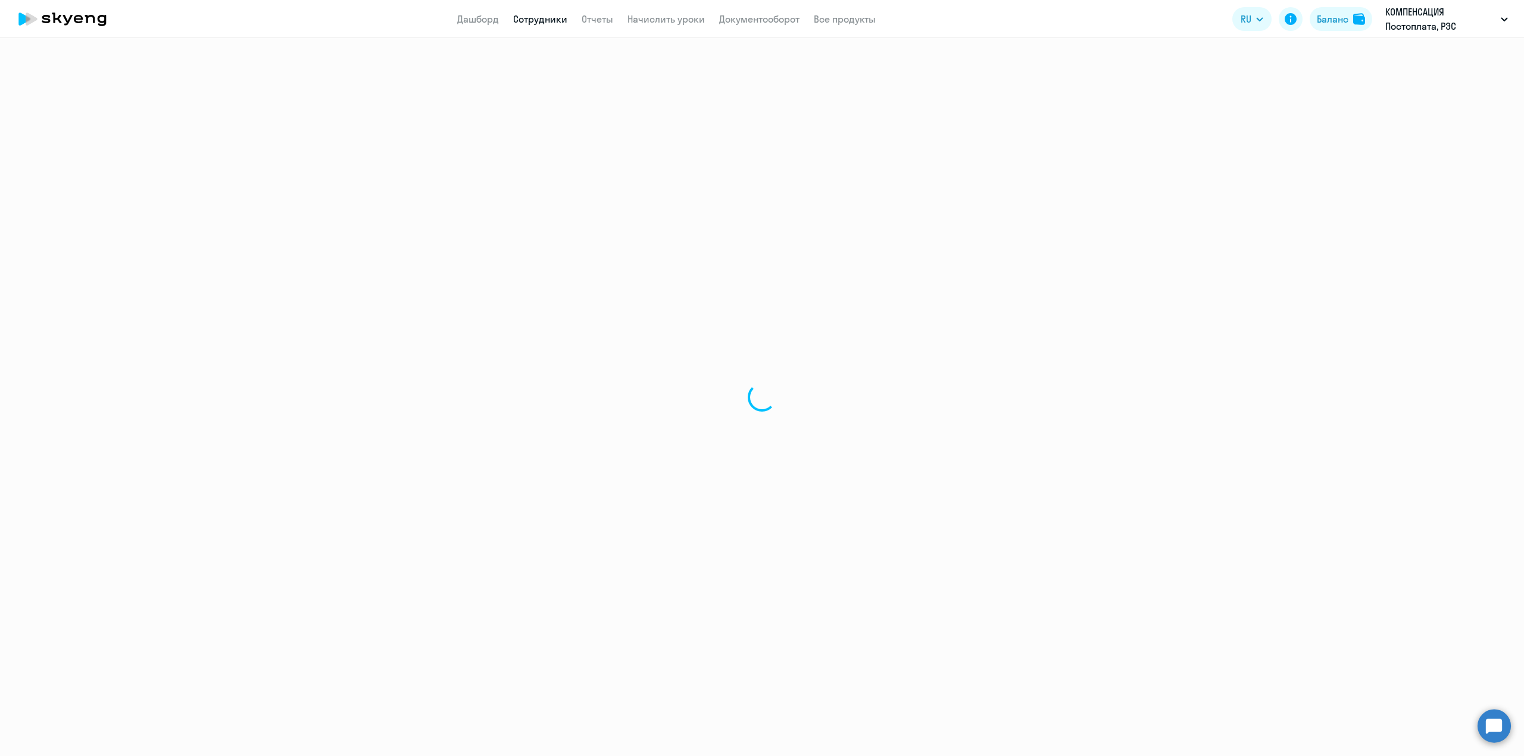
select select "30"
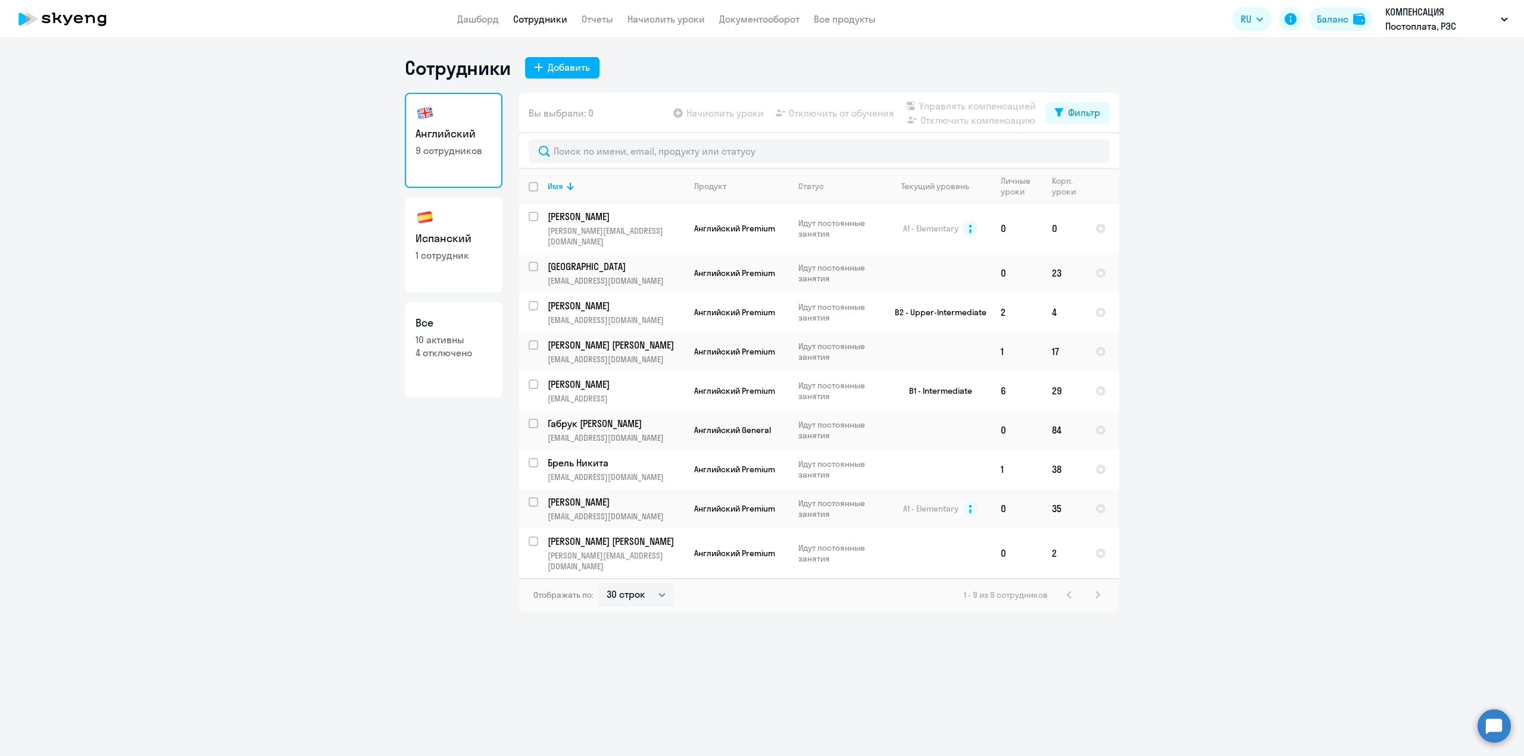
click at [460, 363] on link "Все 10 активны 4 отключено" at bounding box center [454, 349] width 98 height 95
select select "30"
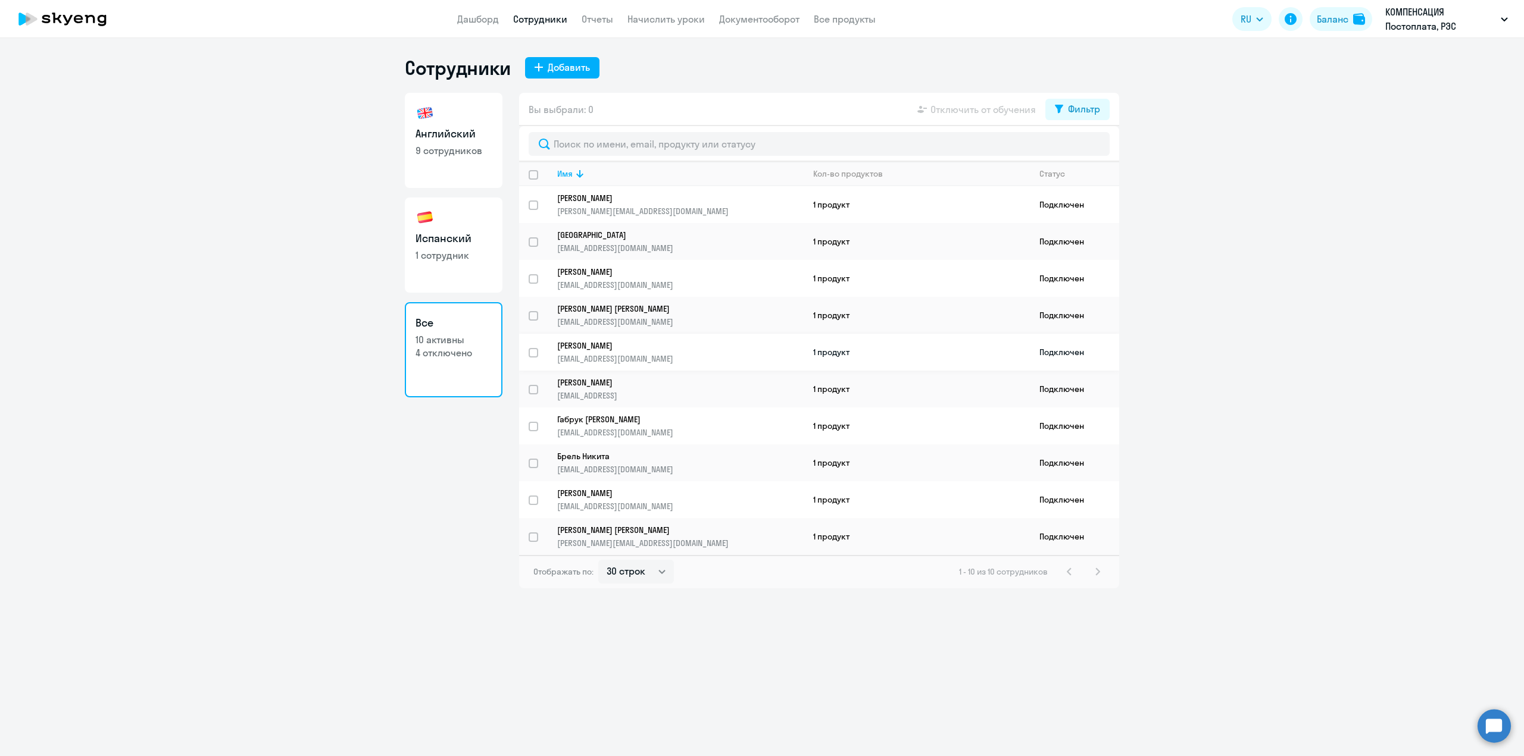
click at [534, 352] on input "select row 4248279" at bounding box center [540, 360] width 24 height 24
checkbox input "true"
click at [656, 14] on link "Начислить уроки" at bounding box center [665, 19] width 77 height 12
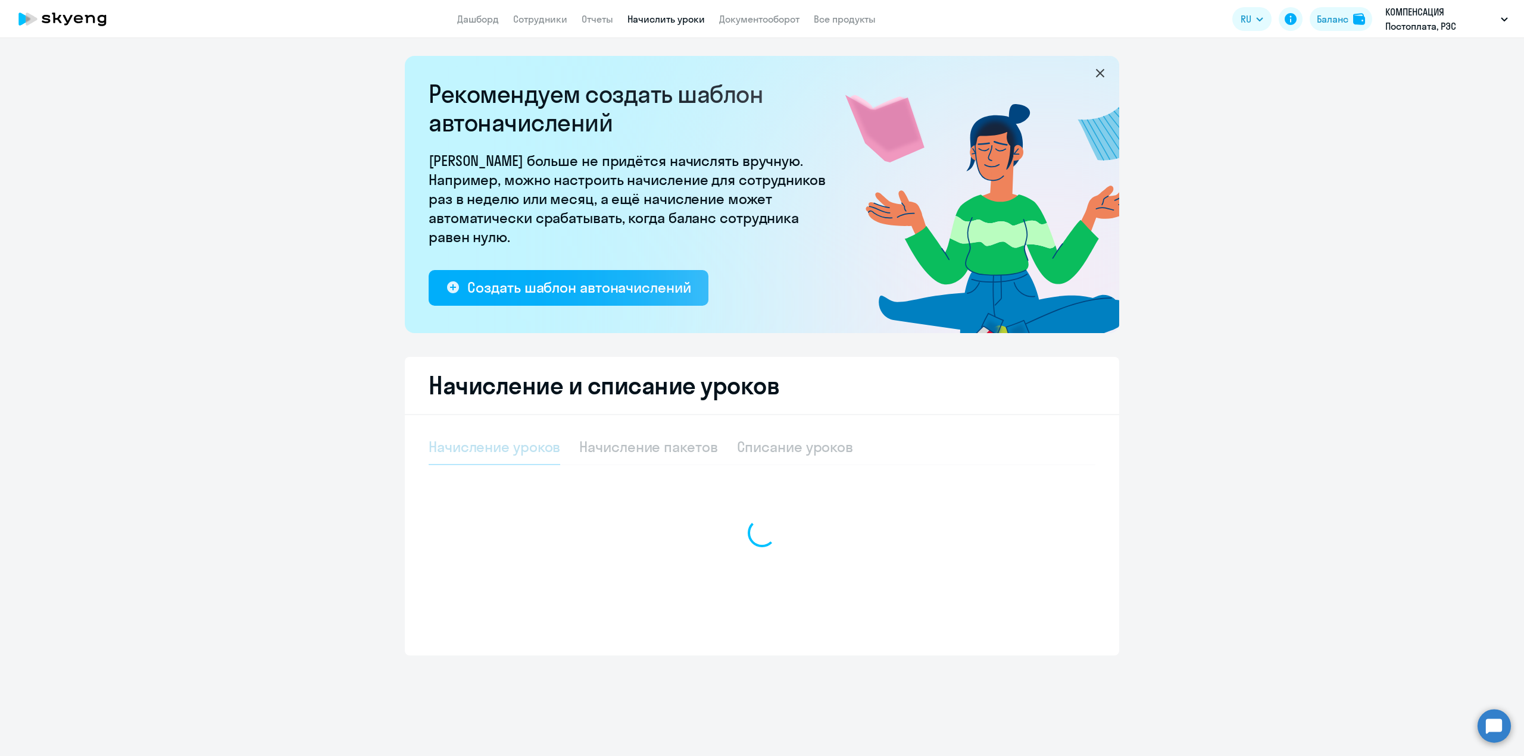
select select "10"
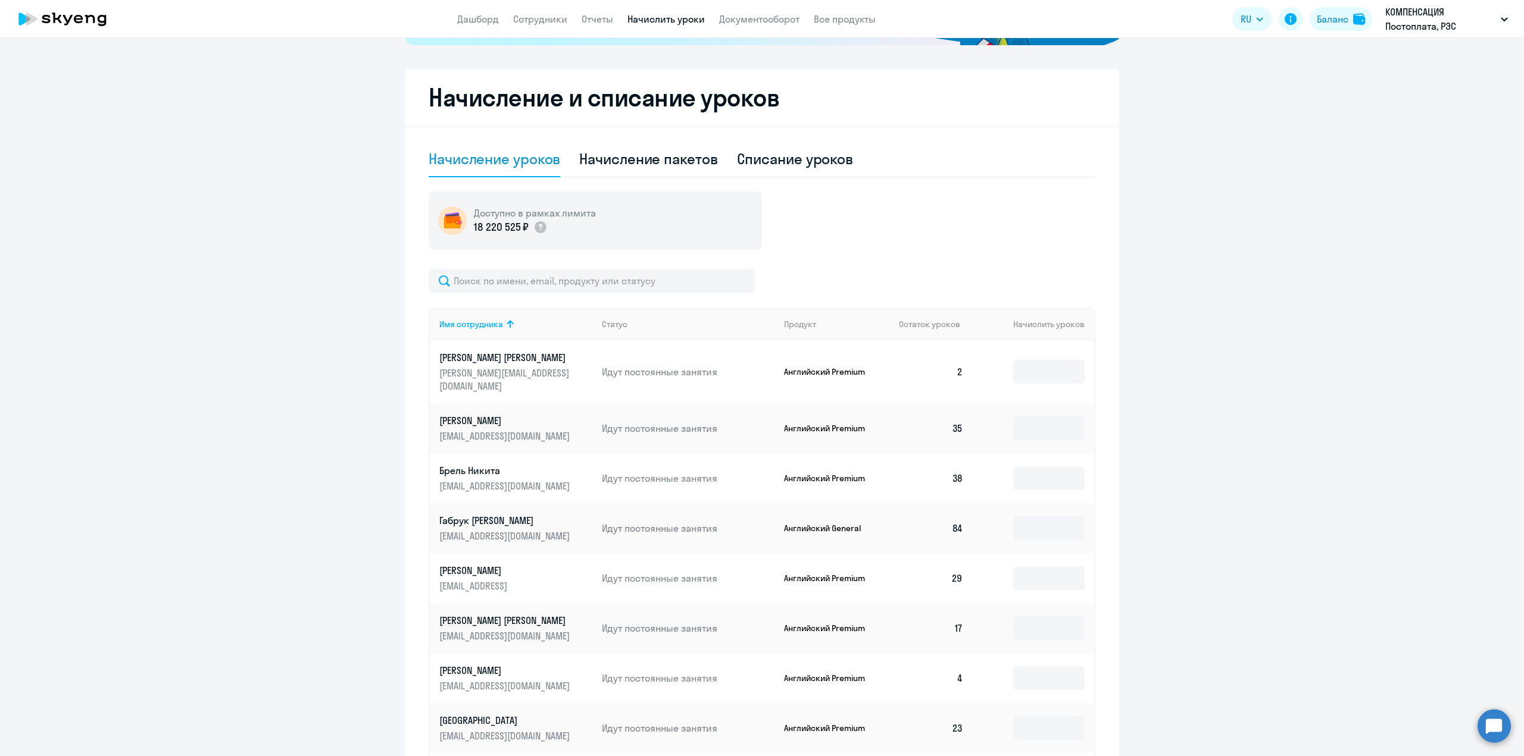
scroll to position [179, 0]
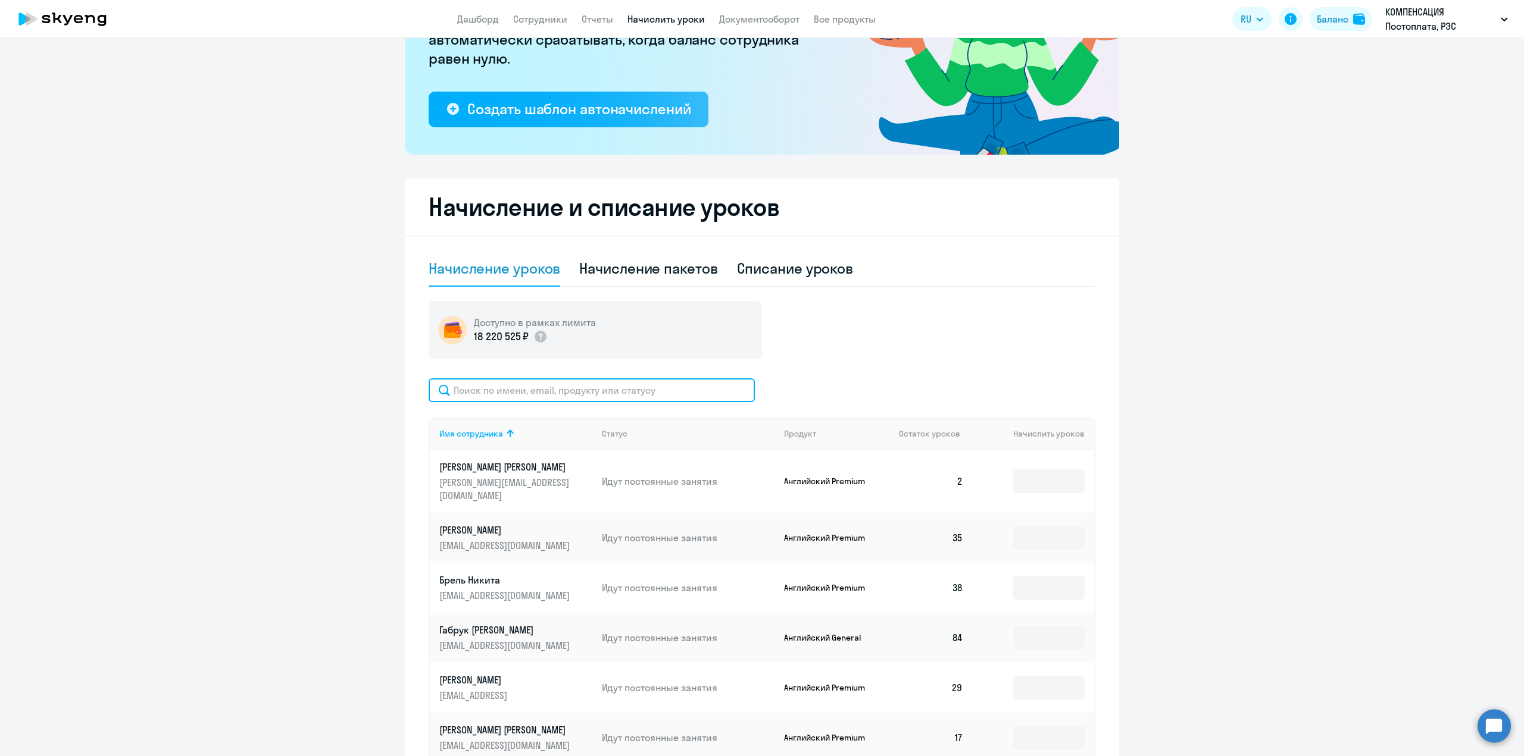
click at [539, 395] on input "text" at bounding box center [591, 391] width 326 height 24
type input "левина"
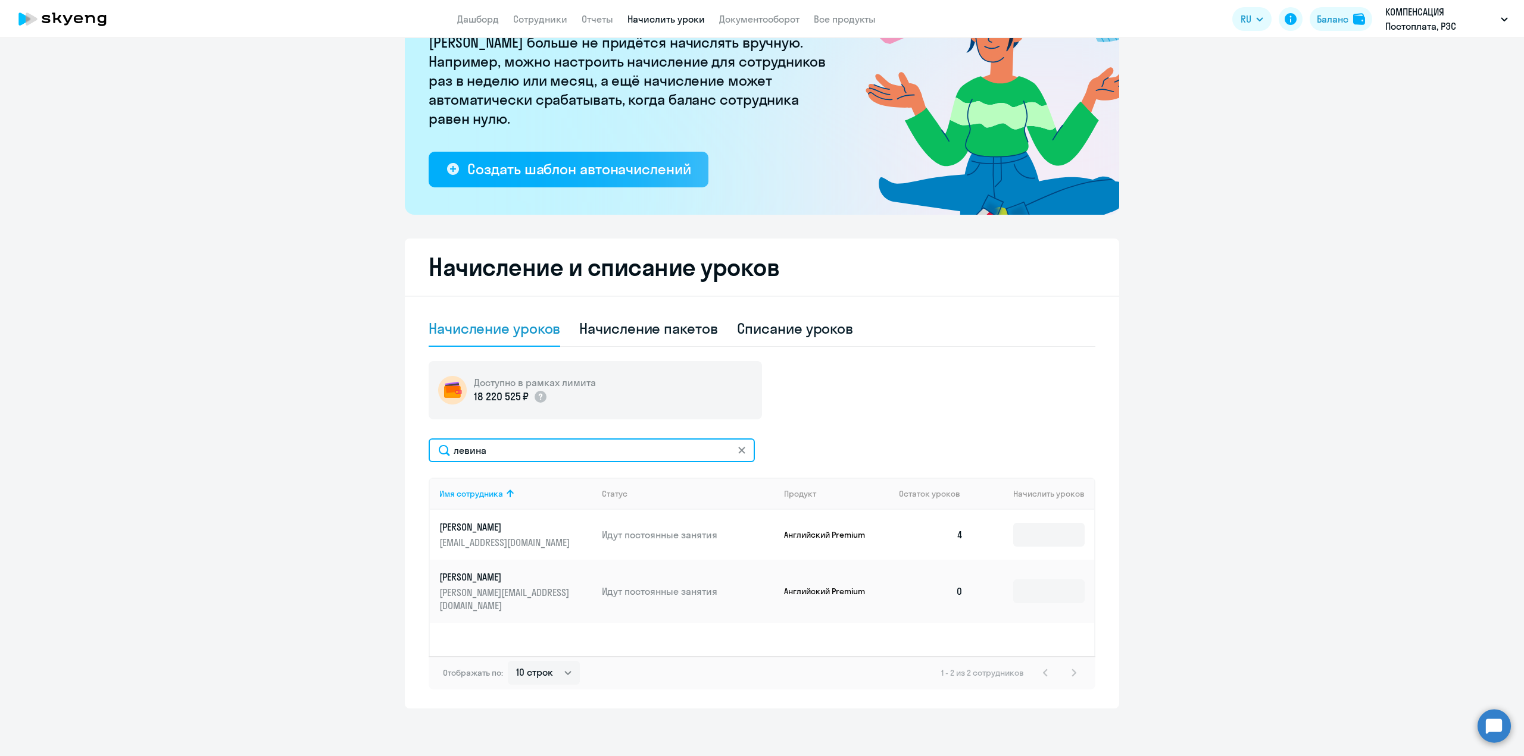
scroll to position [118, 0]
drag, startPoint x: 496, startPoint y: 449, endPoint x: 386, endPoint y: 449, distance: 110.7
click at [386, 449] on ng-component "Рекомендуем создать шаблон автоначислений Уроки больше не придётся начислять вр…" at bounding box center [762, 323] width 1524 height 771
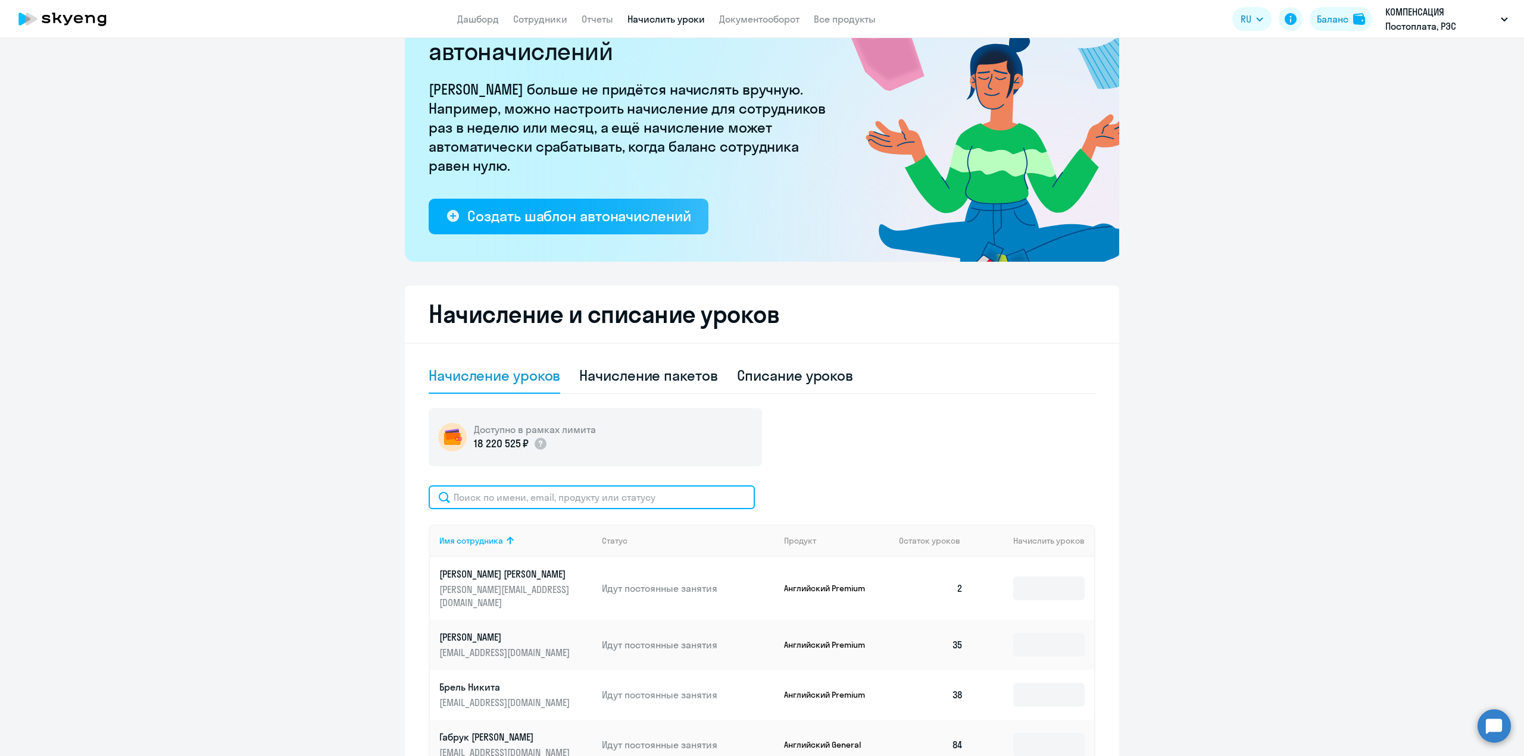
scroll to position [0, 0]
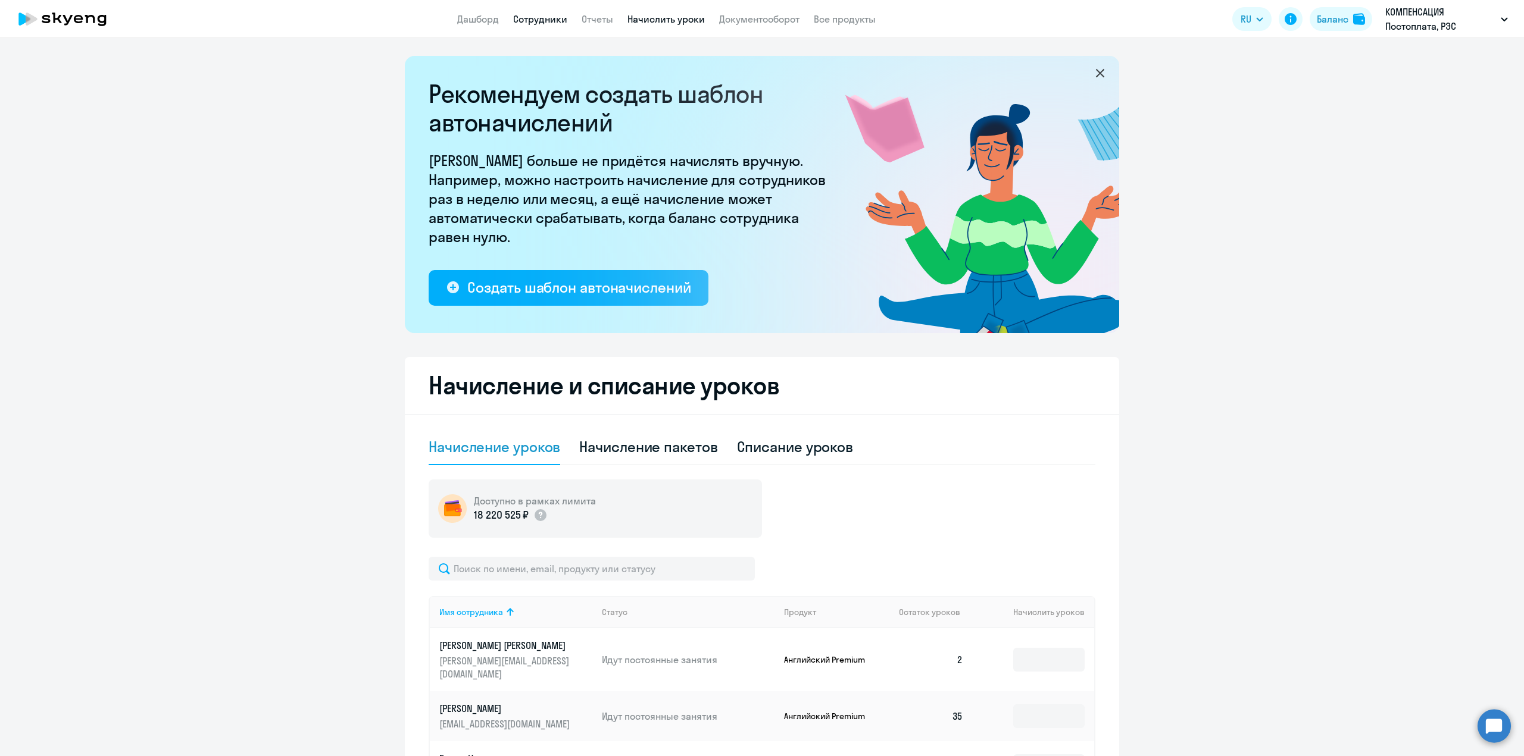
click at [542, 13] on link "Сотрудники" at bounding box center [540, 19] width 54 height 12
select select "30"
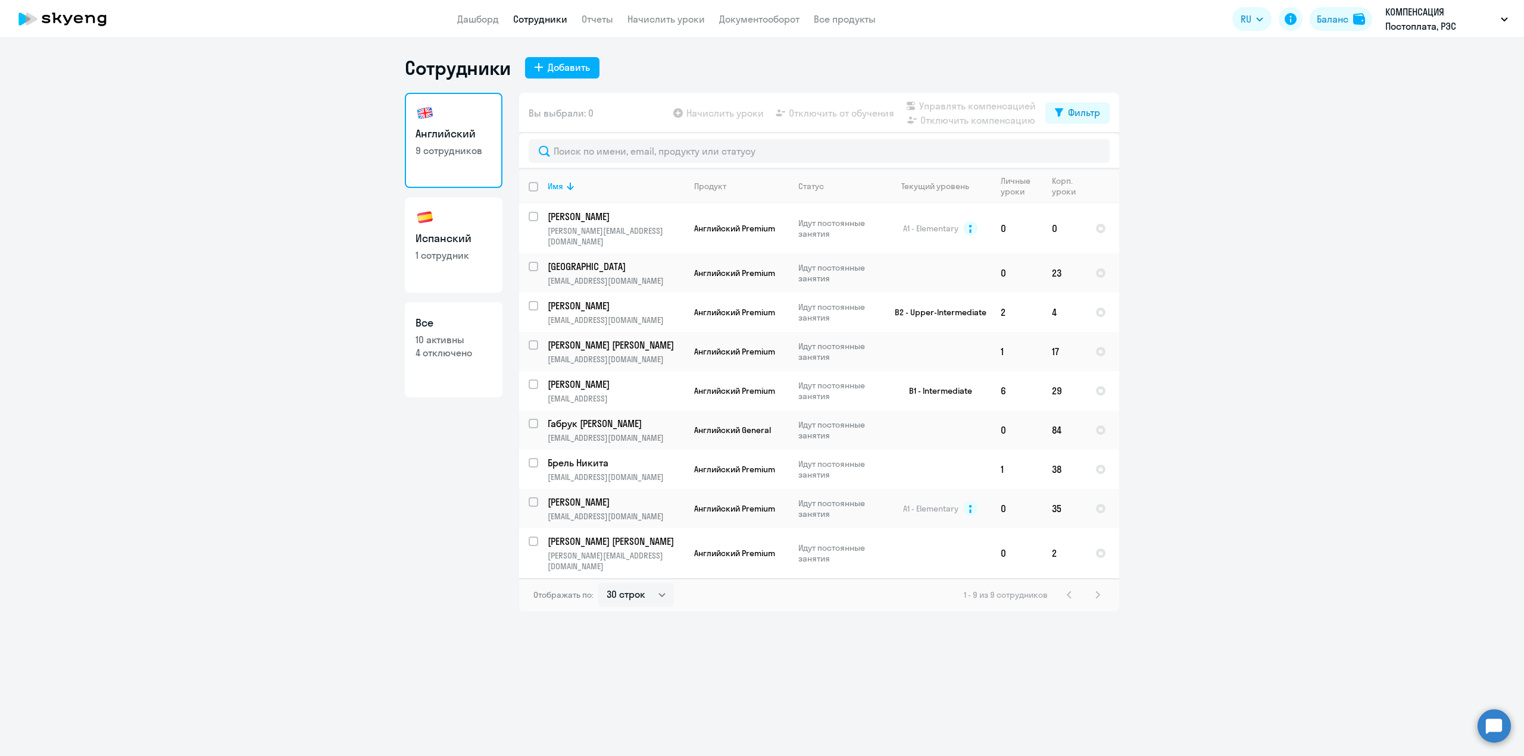
click at [468, 252] on p "1 сотрудник" at bounding box center [453, 255] width 76 height 13
select select "30"
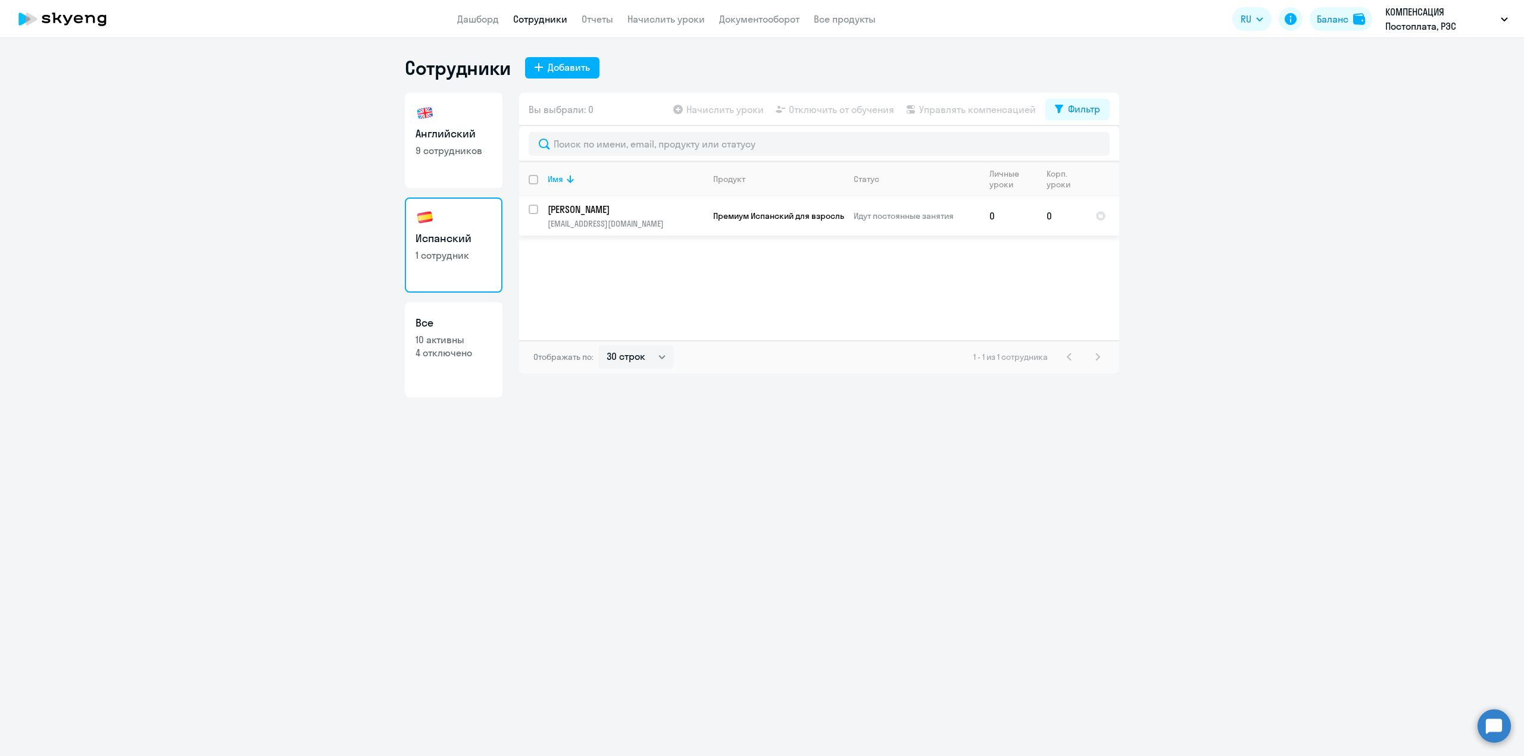
click at [533, 208] on input "select row 4248279" at bounding box center [540, 217] width 24 height 24
checkbox input "true"
click at [747, 107] on span "Начислить уроки" at bounding box center [724, 109] width 77 height 14
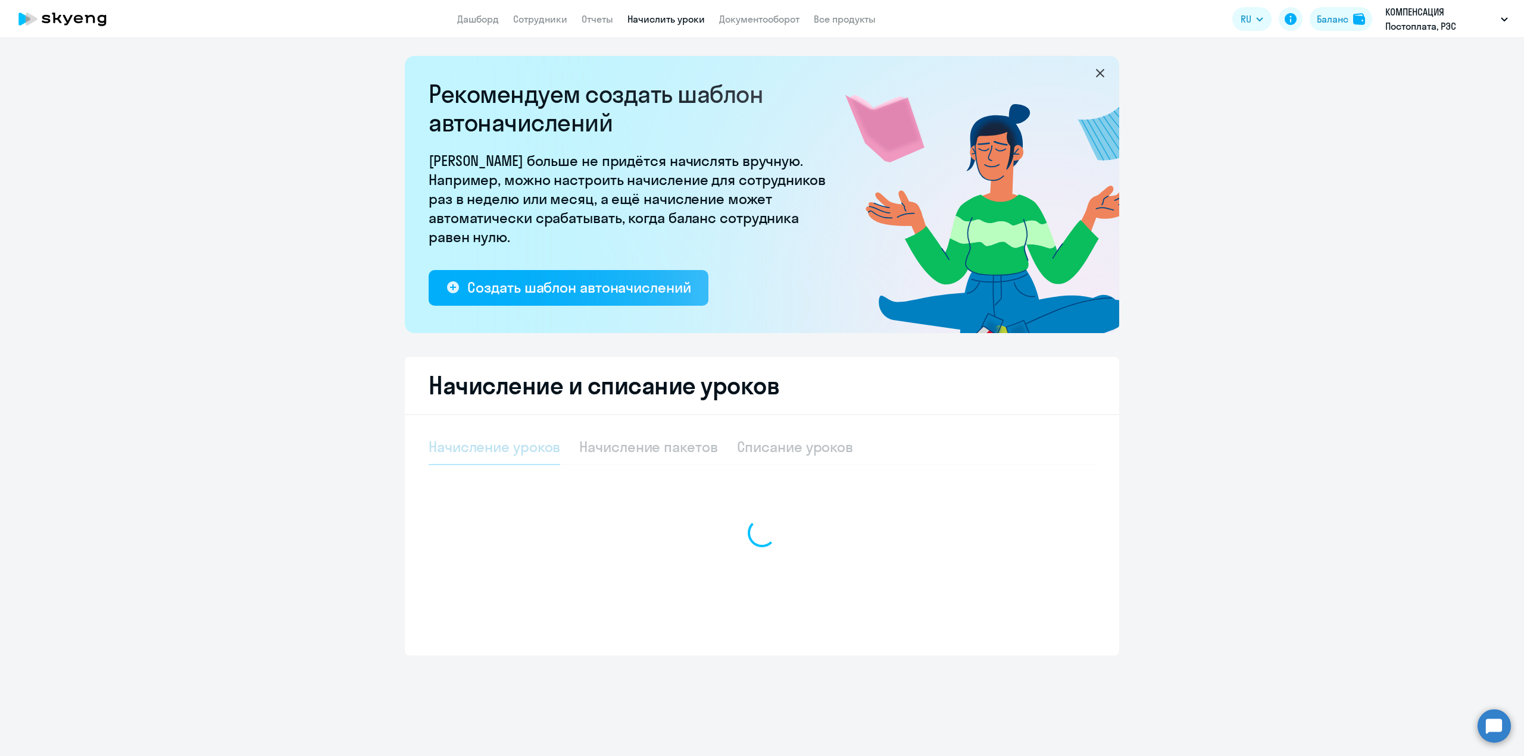
select select "10"
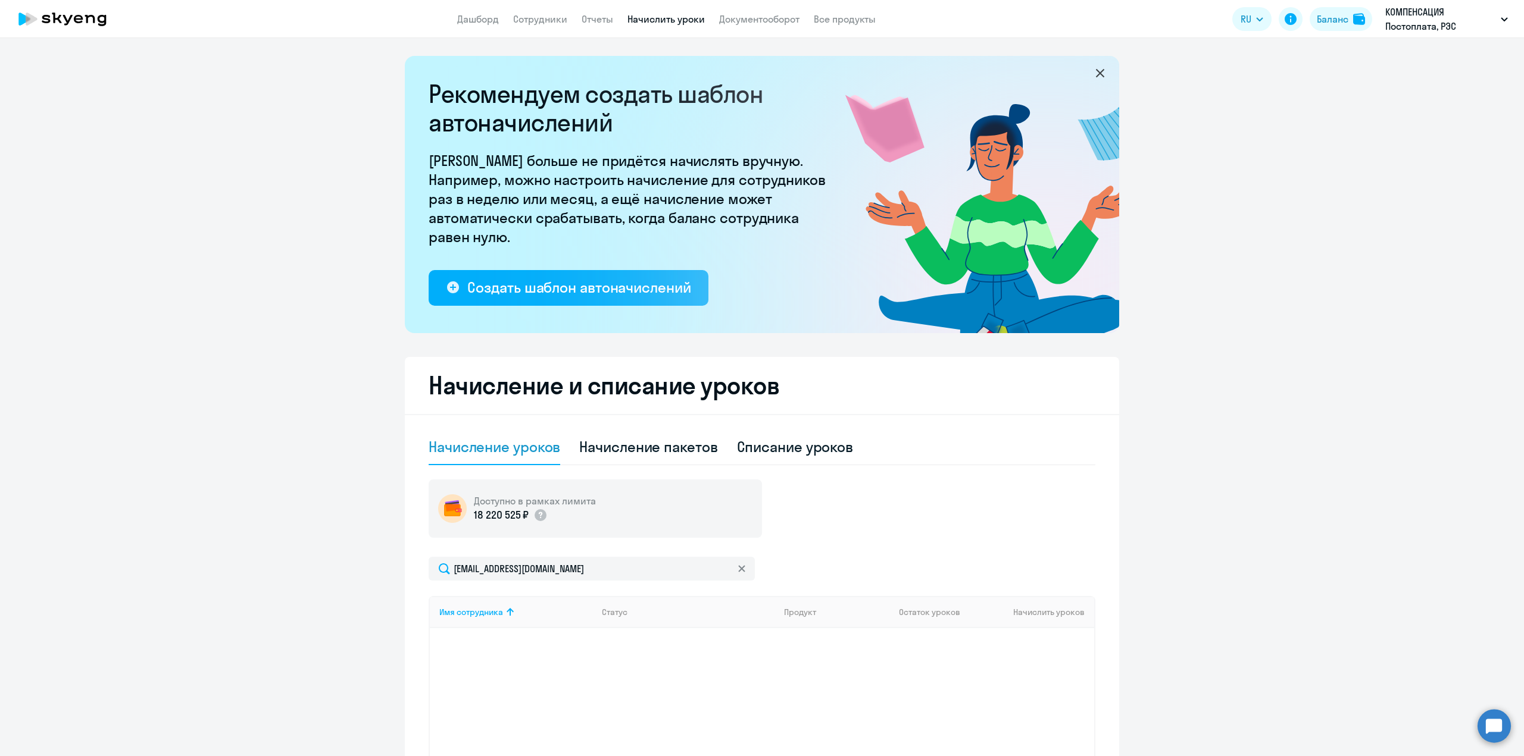
click at [533, 12] on app-menu-item-link "Сотрудники" at bounding box center [540, 19] width 54 height 15
click at [540, 8] on app-header "Дашборд Сотрудники Отчеты Начислить уроки Документооборот Все продукты Дашборд …" at bounding box center [762, 19] width 1524 height 38
click at [542, 15] on link "Сотрудники" at bounding box center [540, 19] width 54 height 12
select select "30"
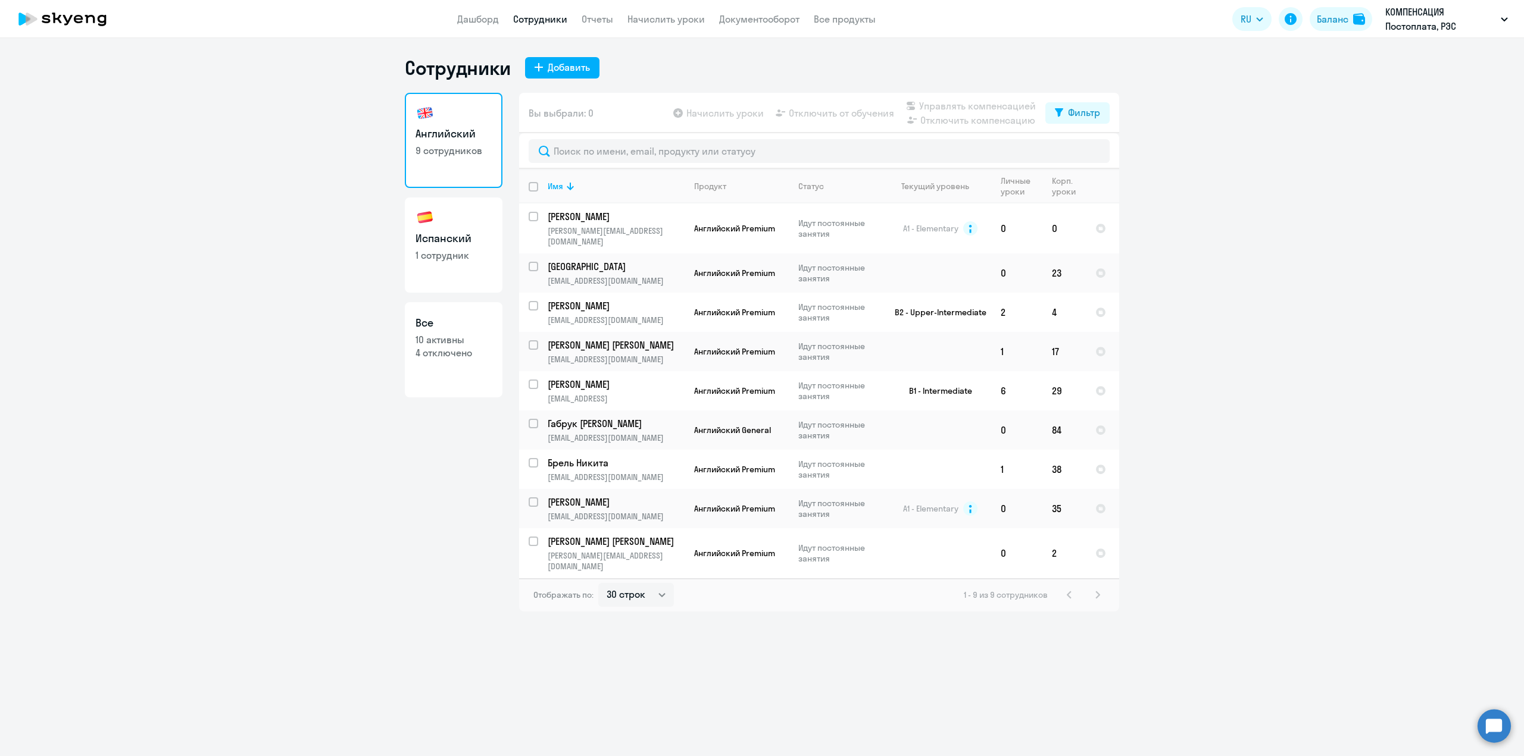
click at [475, 241] on h3 "Испанский" at bounding box center [453, 238] width 76 height 15
select select "30"
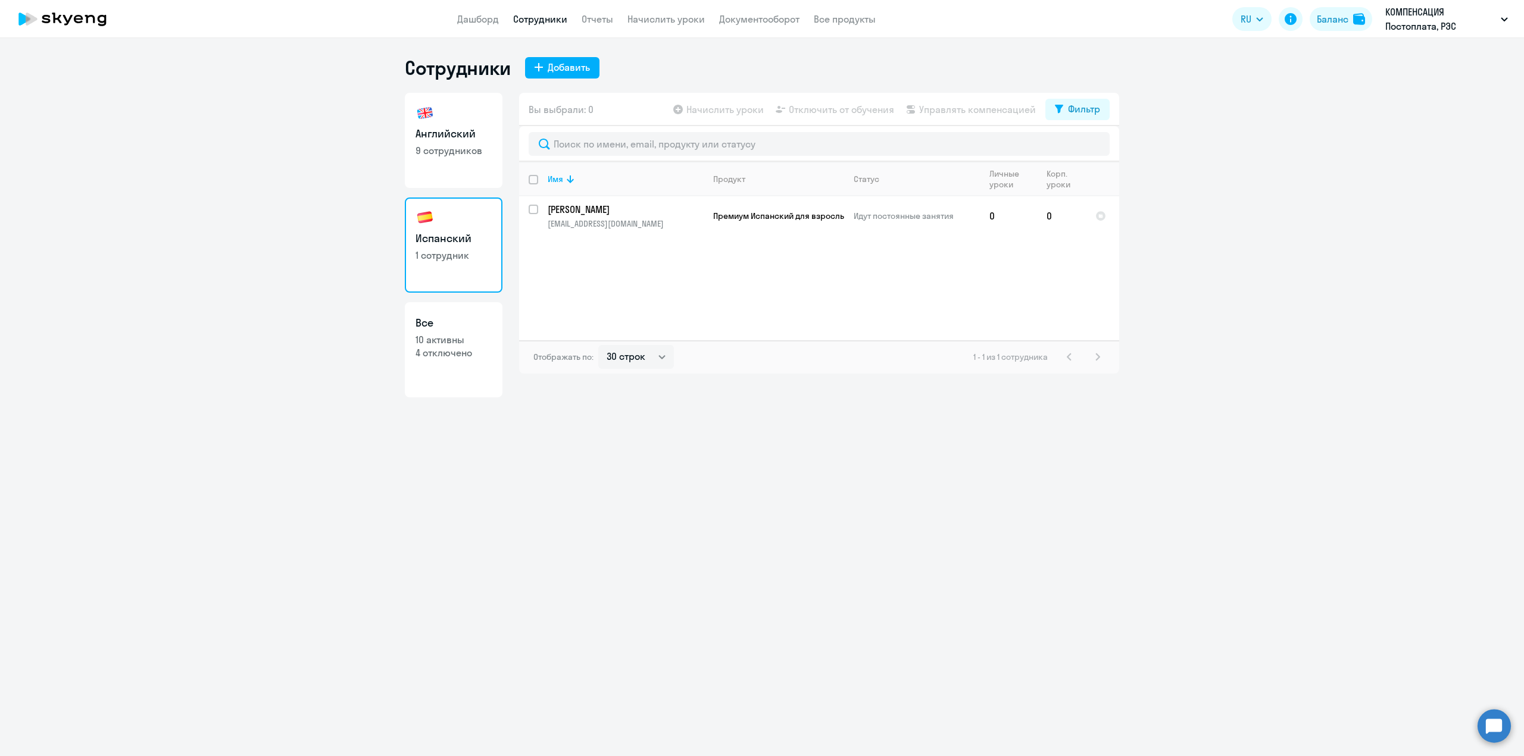
select select "30"
click at [1396, 56] on li "Постоплата, РЭС ИНЖИНИРИНГ, ООО" at bounding box center [1397, 55] width 231 height 30
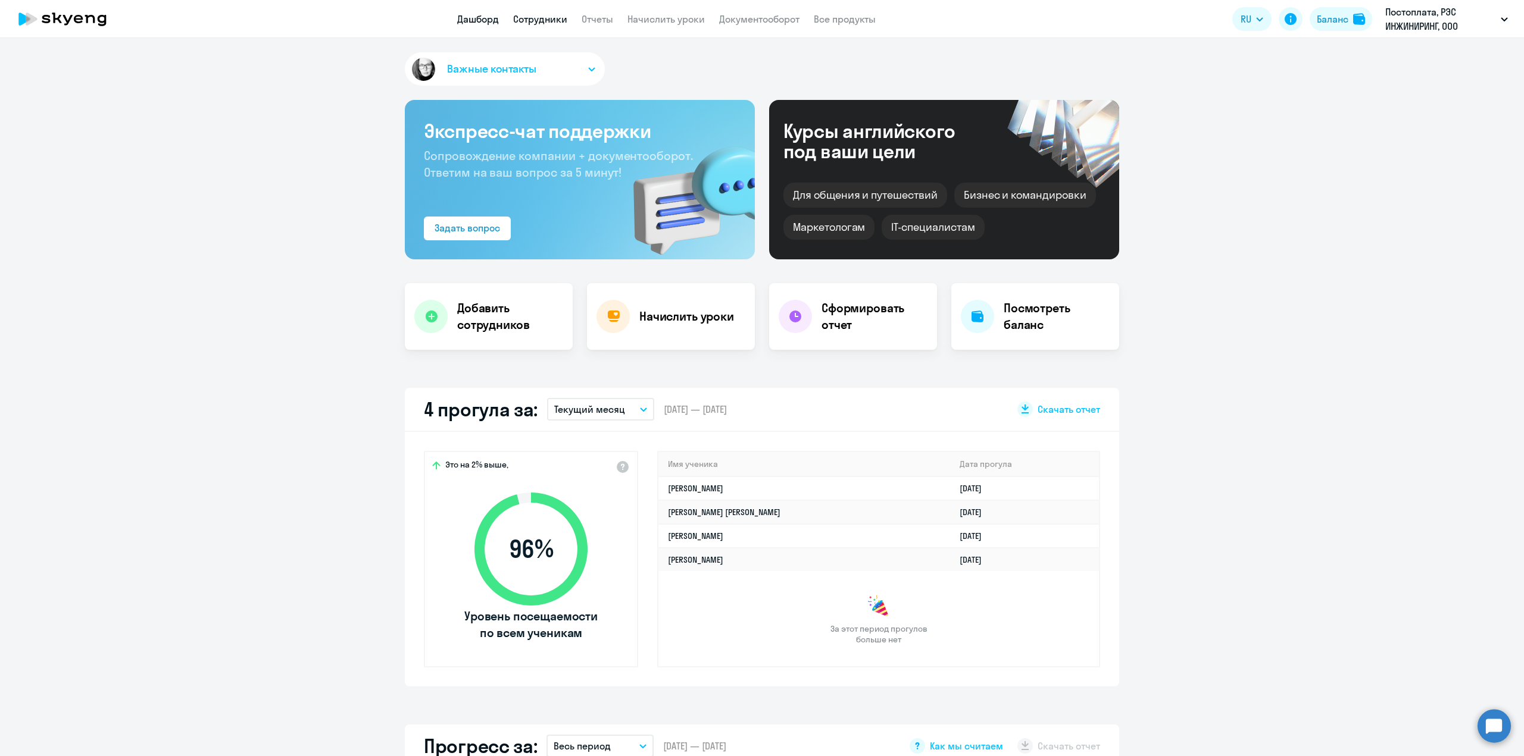
click at [536, 20] on link "Сотрудники" at bounding box center [540, 19] width 54 height 12
select select "30"
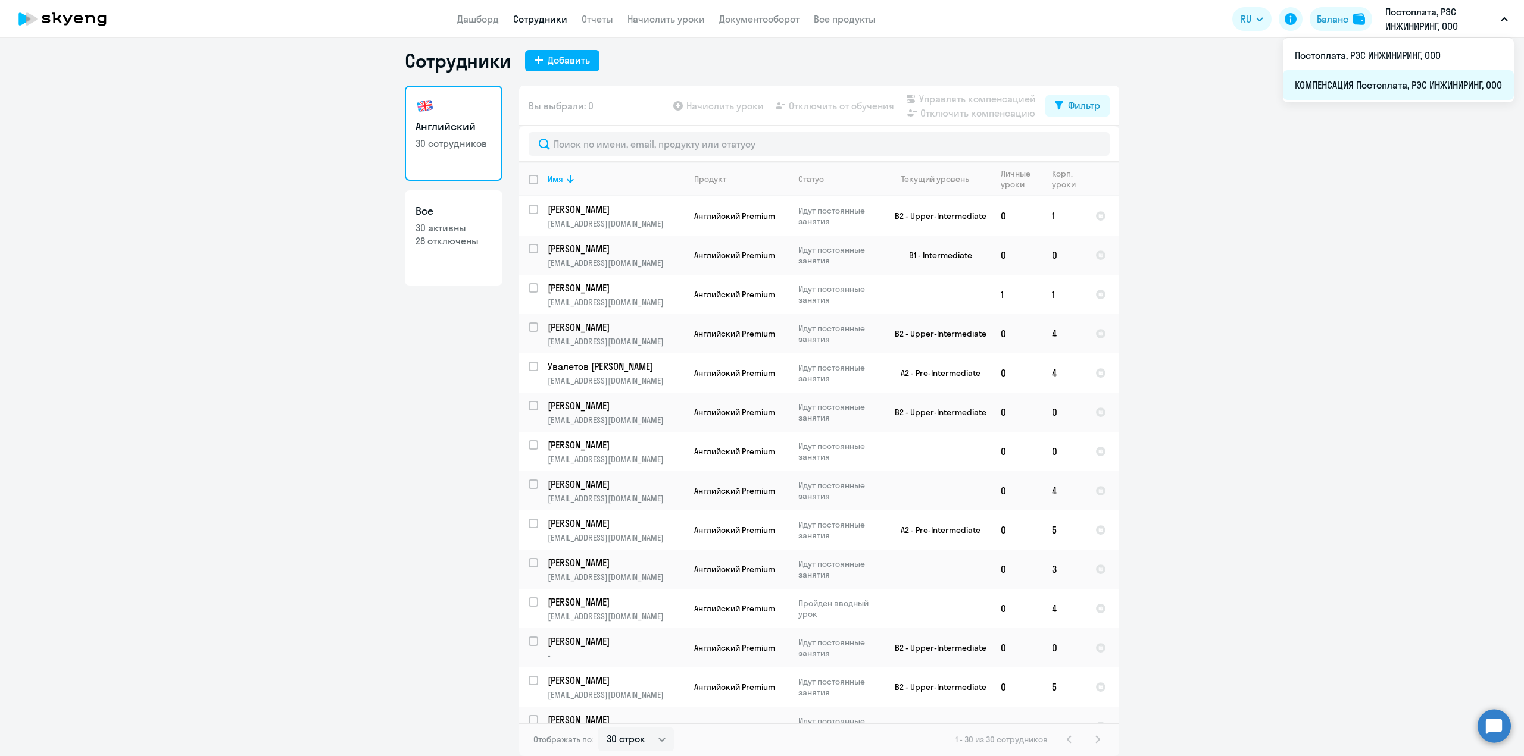
click at [1325, 86] on li "КОМПЕНСАЦИЯ Постоплата, РЭС ИНЖИНИРИНГ, ООО" at bounding box center [1397, 85] width 231 height 30
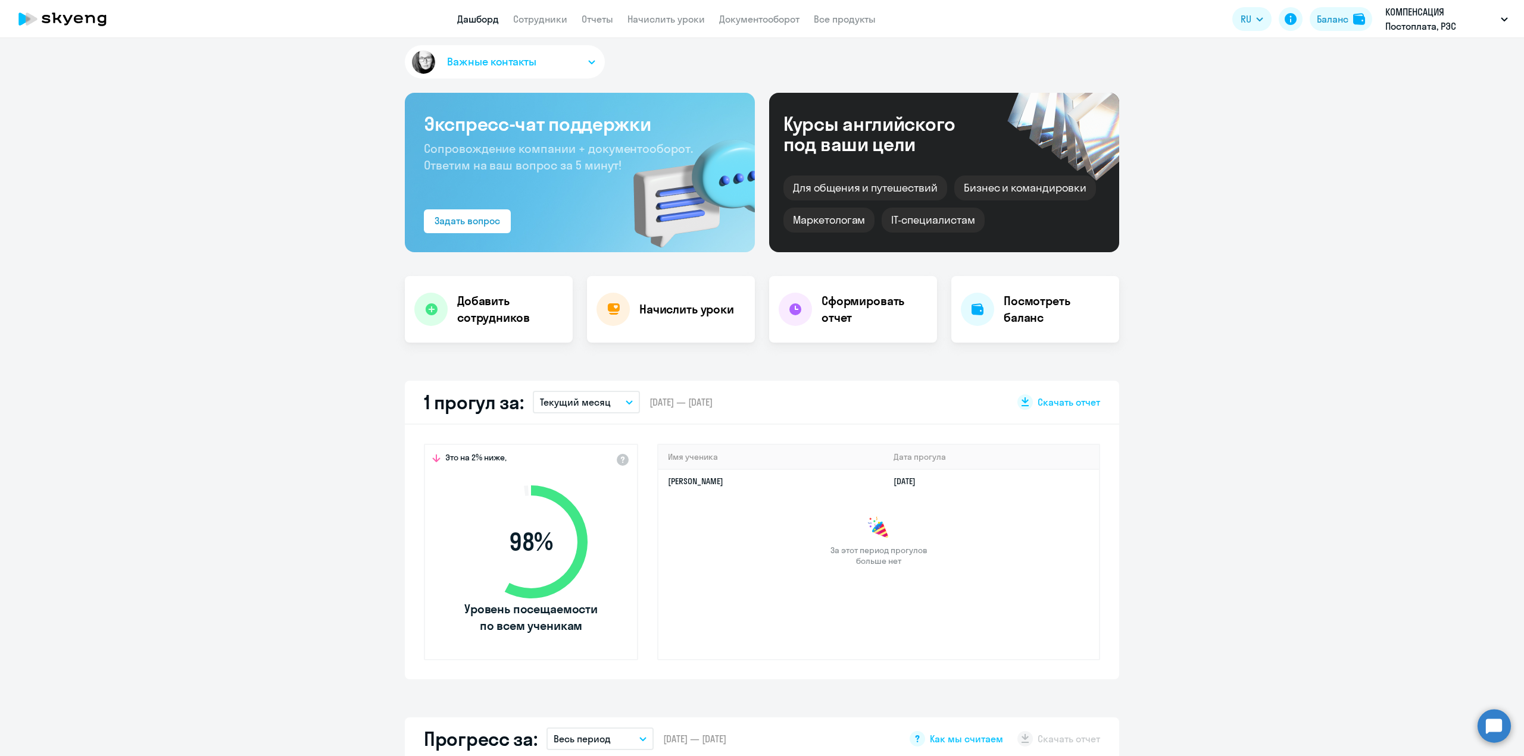
select select "30"
click at [542, 12] on app-menu-item-link "Сотрудники" at bounding box center [540, 19] width 54 height 15
click at [534, 15] on link "Сотрудники" at bounding box center [540, 19] width 54 height 12
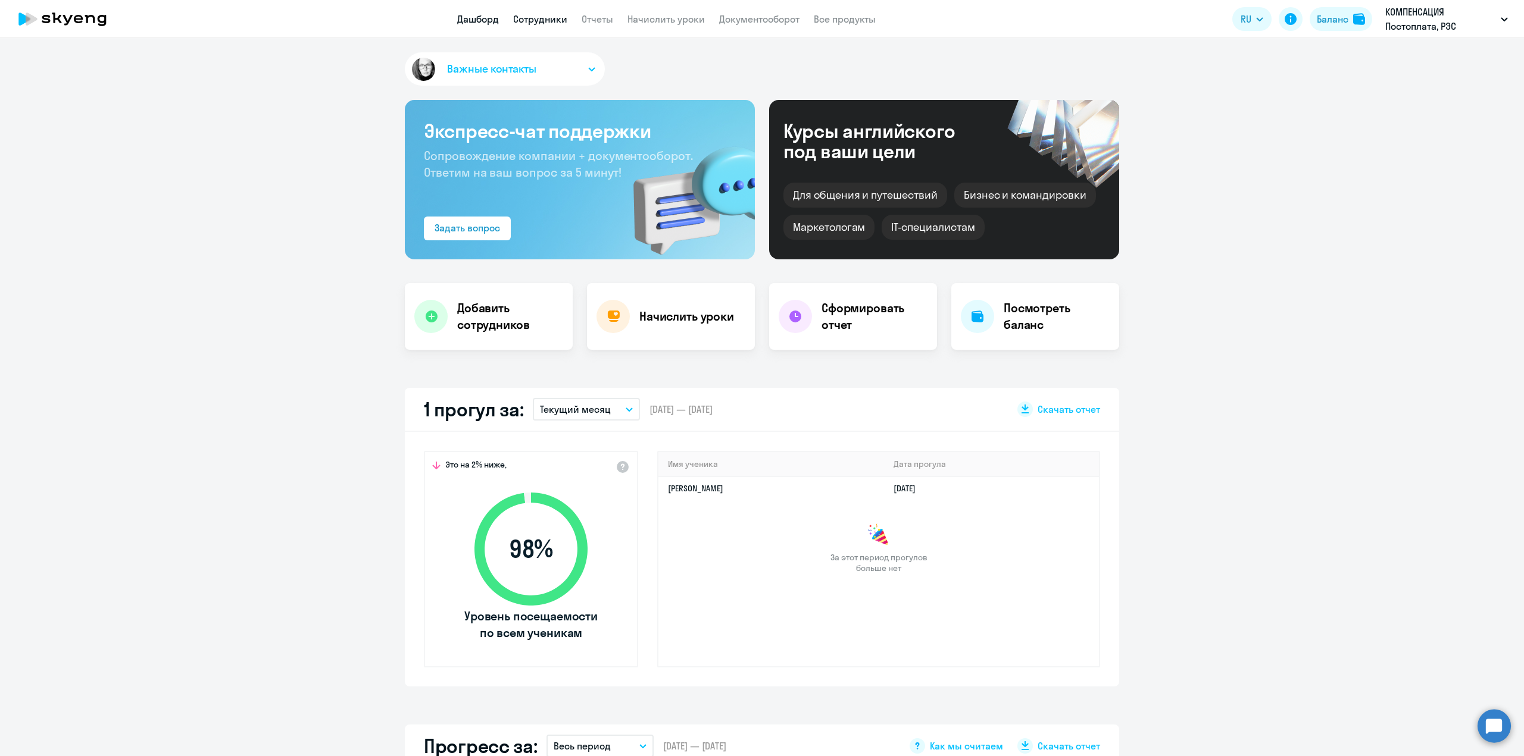
select select "30"
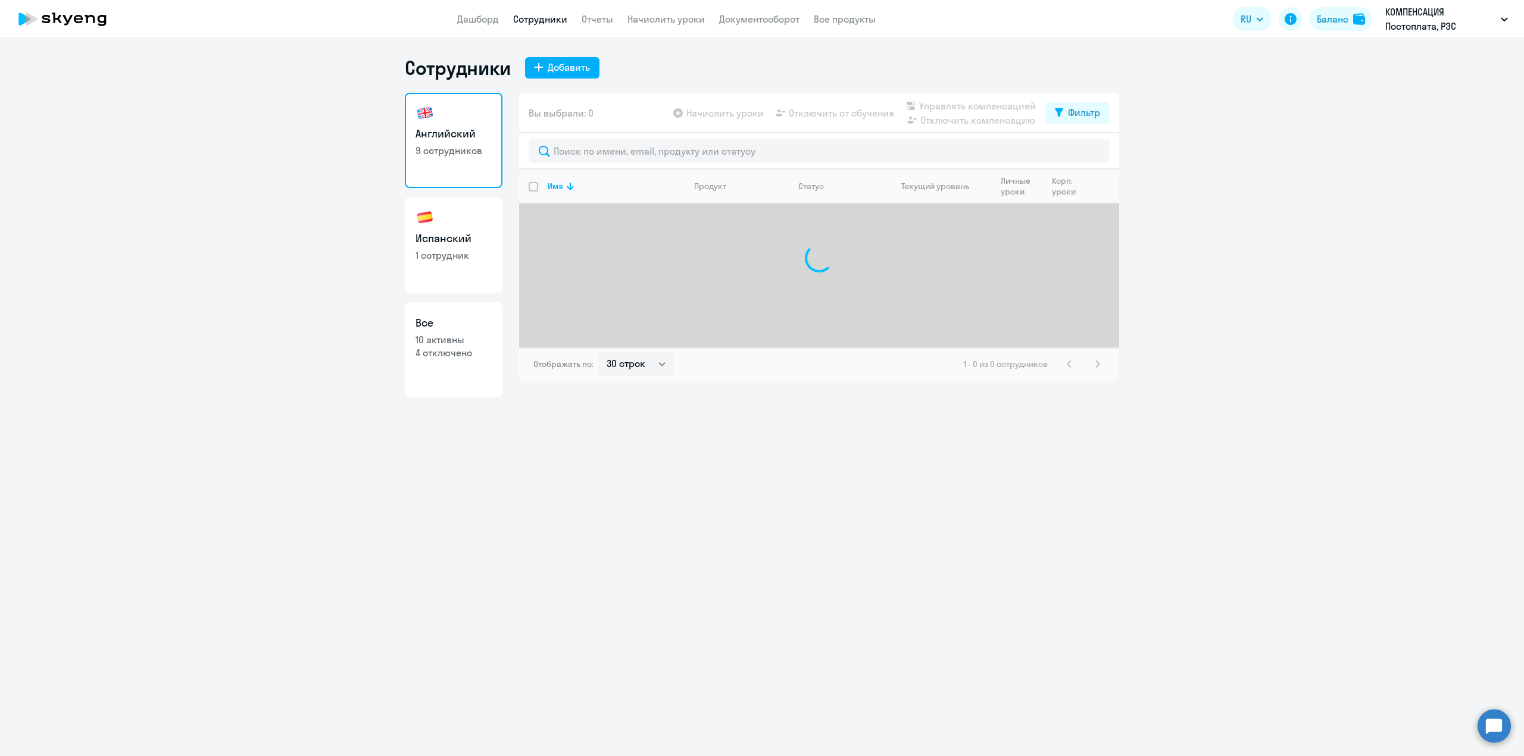
click at [462, 237] on h3 "Испанский" at bounding box center [453, 238] width 76 height 15
select select "30"
